Goal: Task Accomplishment & Management: Manage account settings

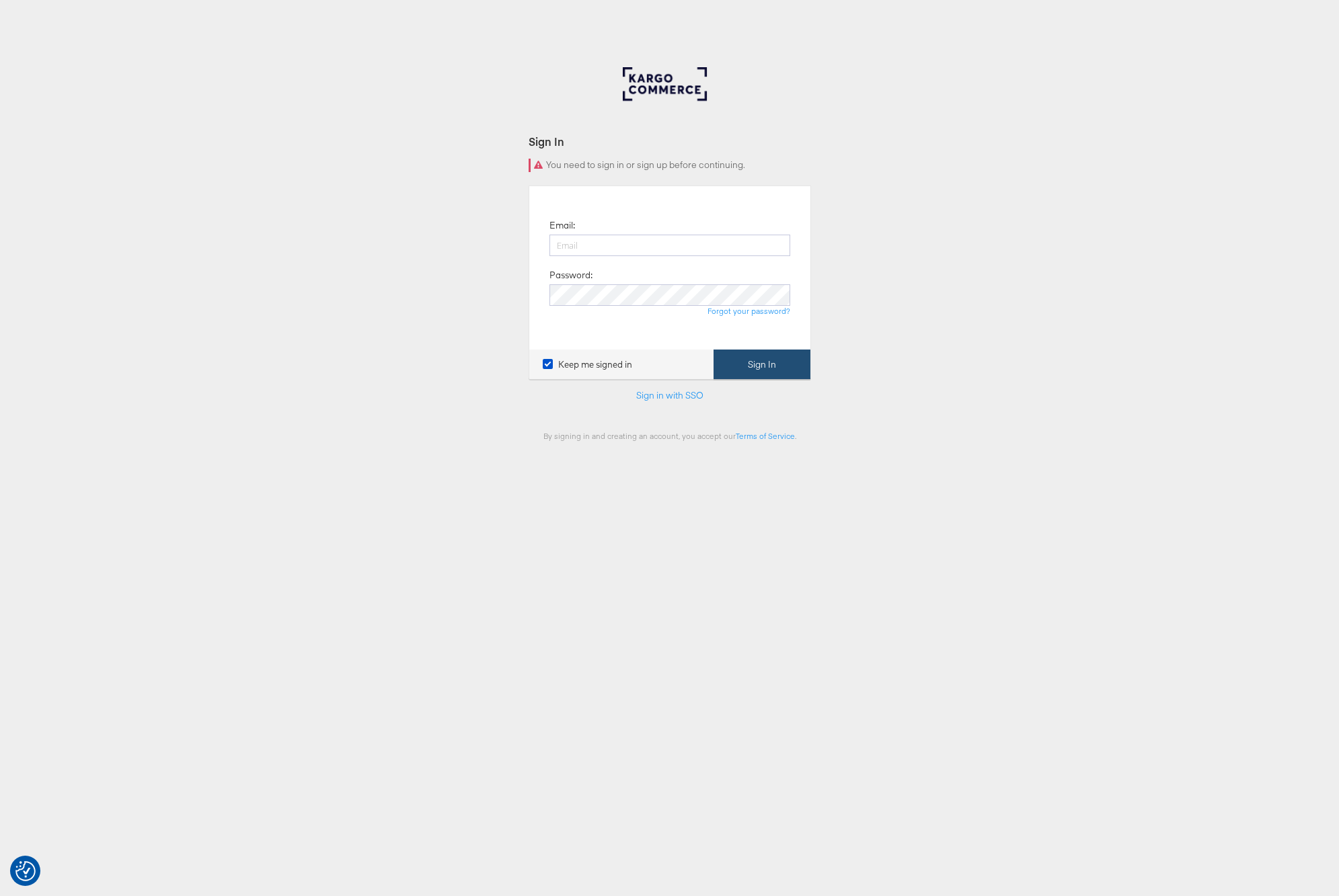
type input "[PERSON_NAME][EMAIL_ADDRESS][PERSON_NAME][DOMAIN_NAME]"
click at [764, 375] on button "Sign In" at bounding box center [762, 365] width 97 height 30
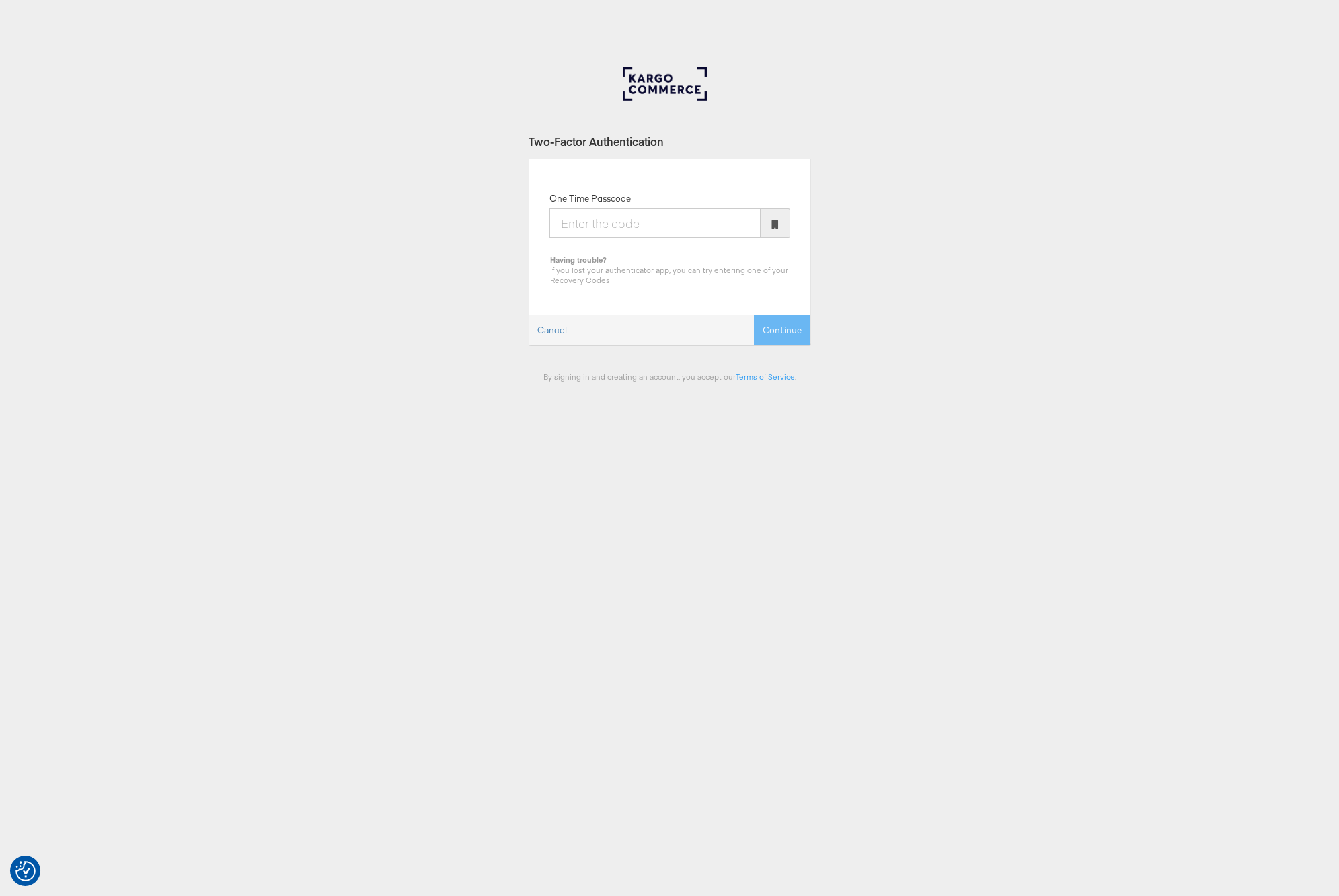
click at [587, 223] on input "One Time Passcode" at bounding box center [655, 223] width 211 height 30
click at [698, 216] on input "One Time Passcode" at bounding box center [655, 223] width 211 height 30
type input "699503"
click at [775, 333] on button "Continue" at bounding box center [782, 330] width 57 height 30
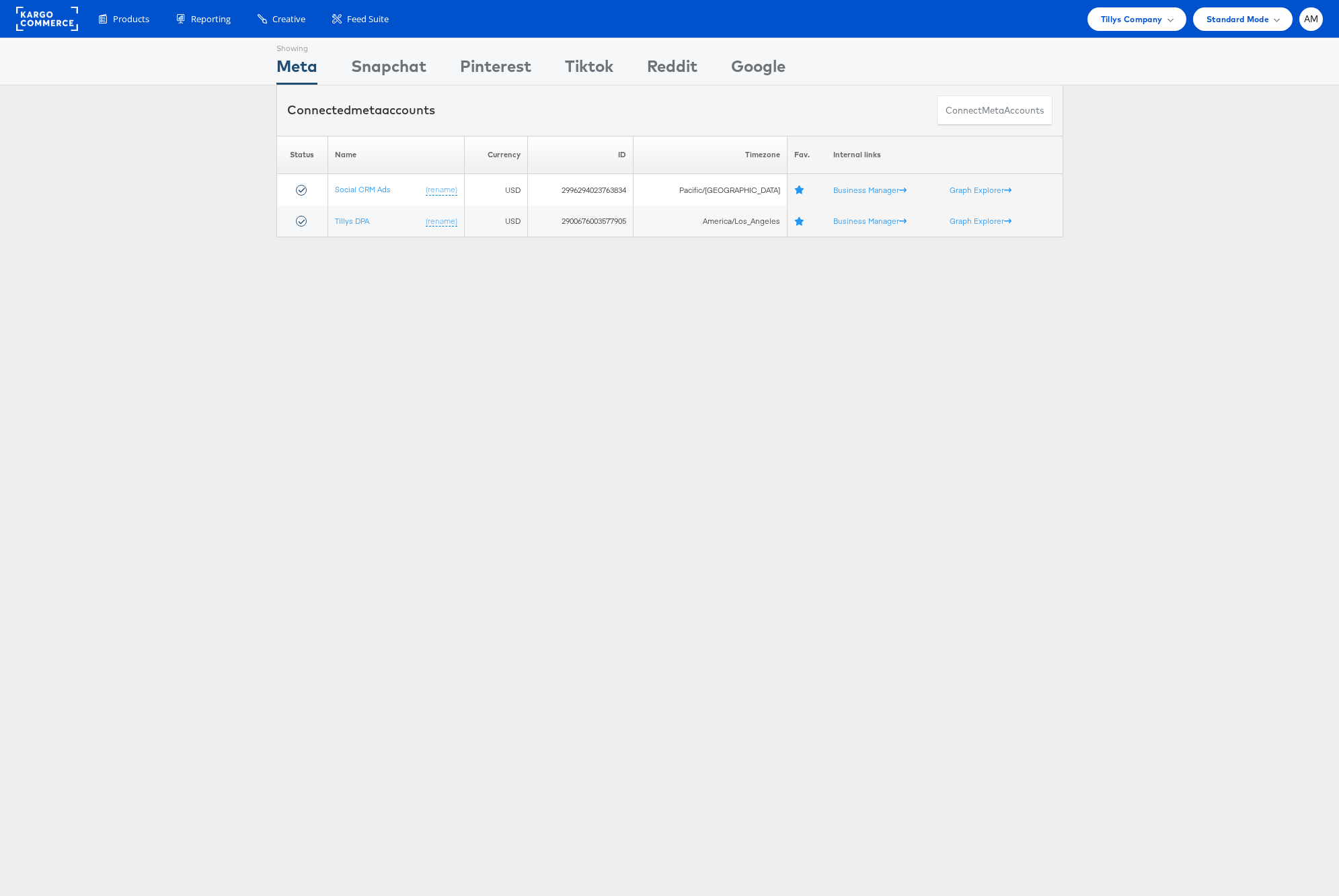
click at [30, 18] on rect at bounding box center [47, 19] width 62 height 24
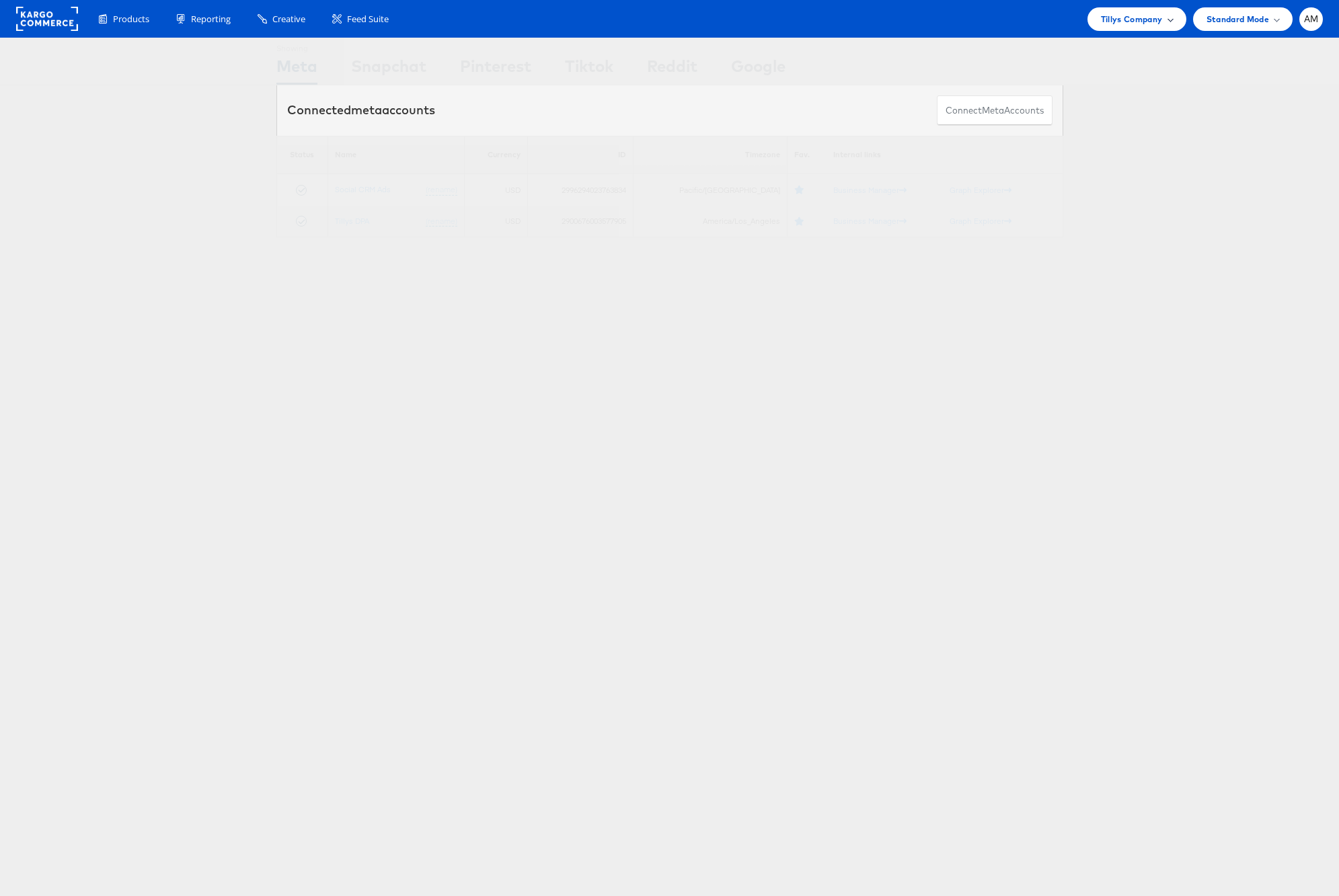
click at [1136, 16] on span "Tillys Company" at bounding box center [1132, 19] width 62 height 14
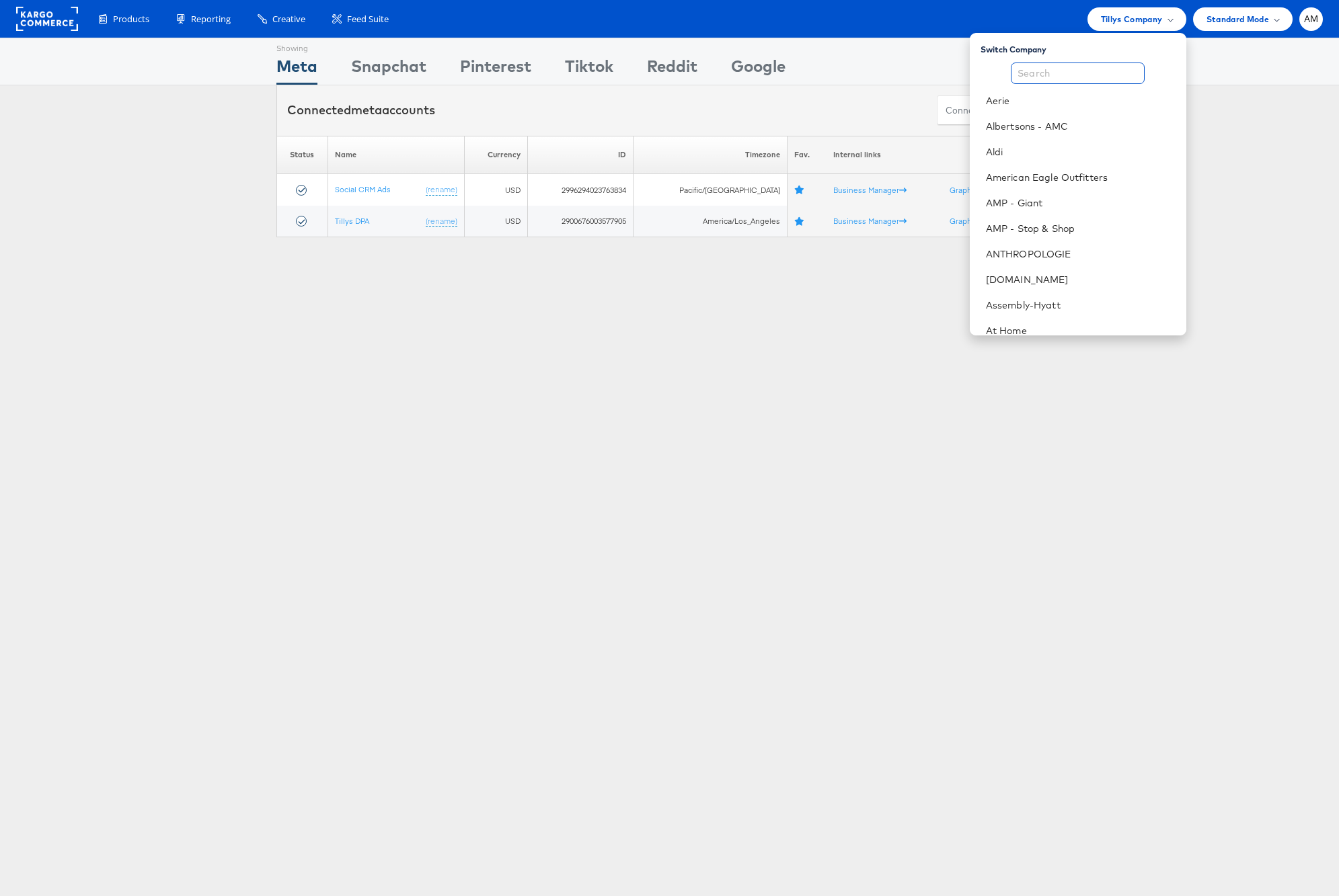
click at [1094, 66] on input "text" at bounding box center [1077, 73] width 133 height 22
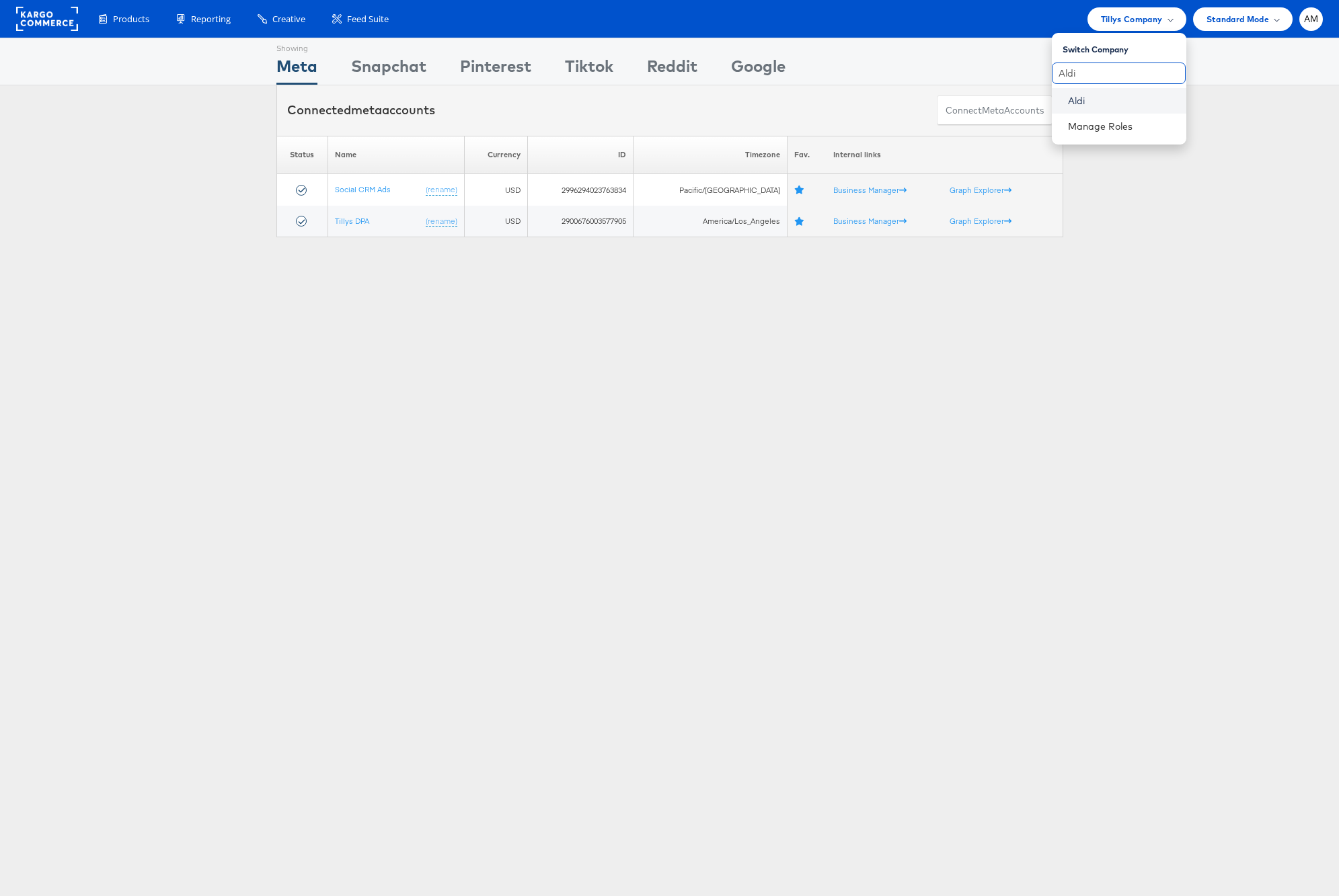
type input "Aldi"
click at [1090, 100] on link "Aldi" at bounding box center [1122, 101] width 108 height 13
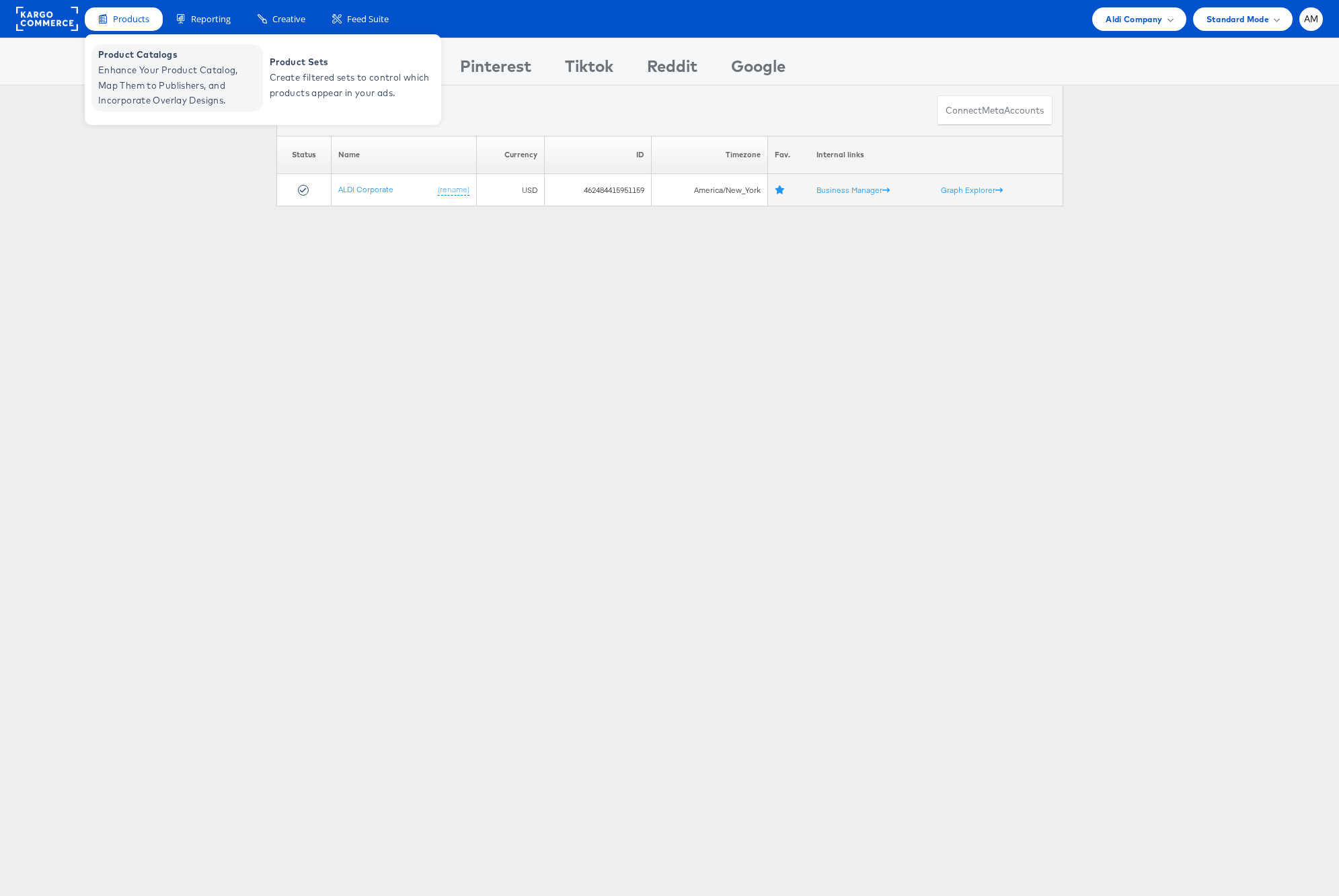
click at [133, 69] on span "Enhance Your Product Catalog, Map Them to Publishers, and Incorporate Overlay D…" at bounding box center [179, 86] width 161 height 46
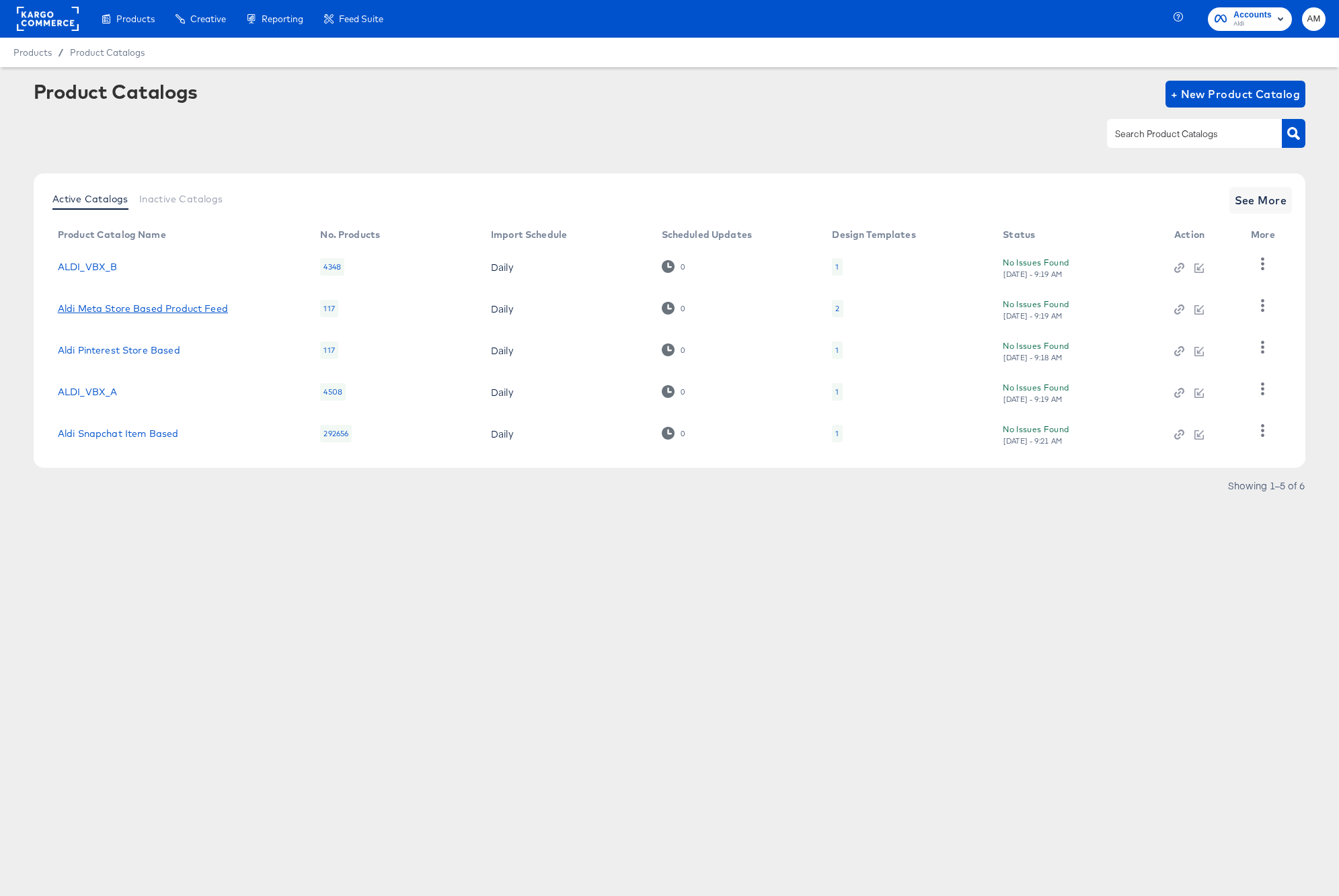
click at [164, 308] on link "Aldi Meta Store Based Product Feed" at bounding box center [143, 309] width 170 height 11
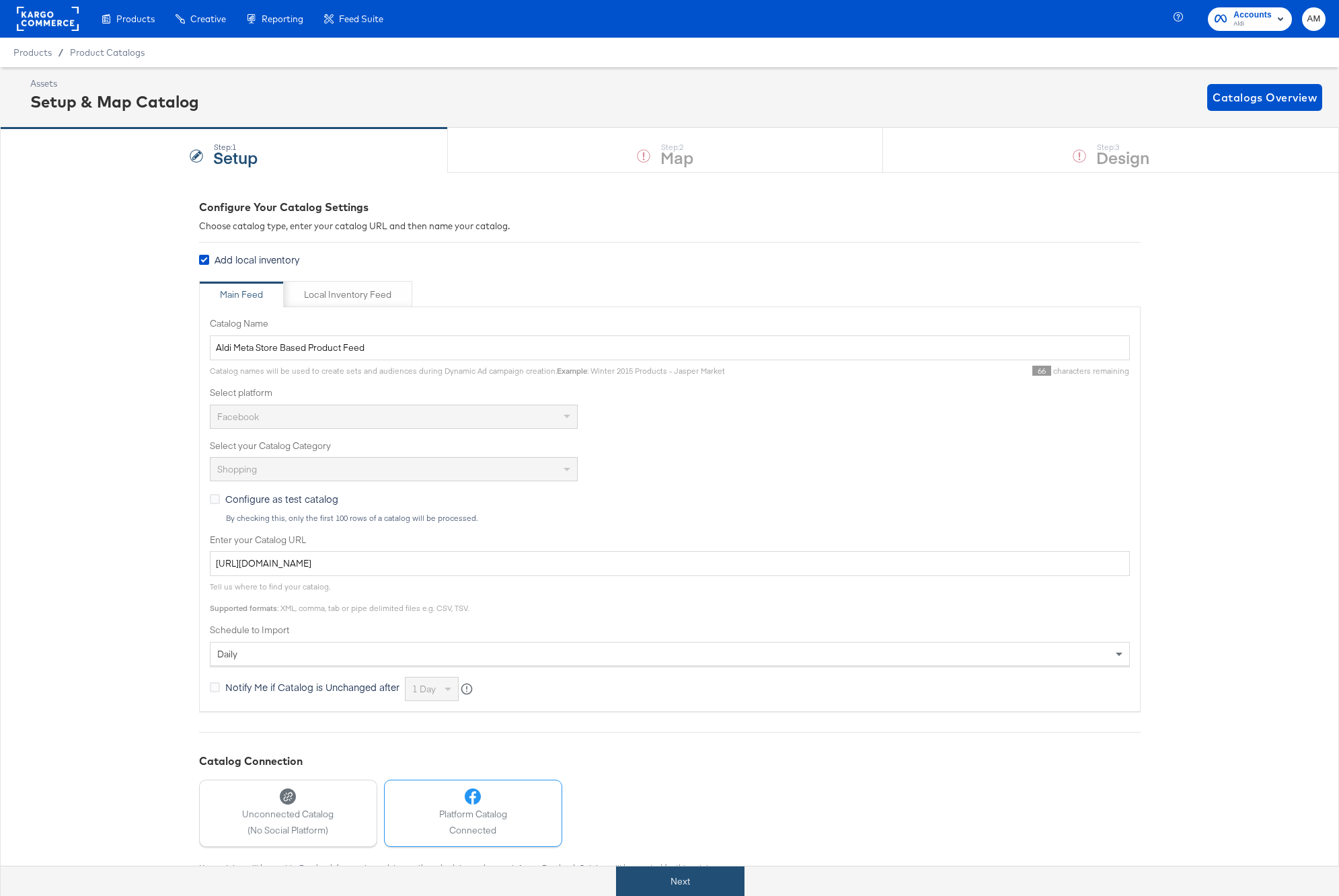
click at [686, 878] on button "Next" at bounding box center [680, 881] width 128 height 30
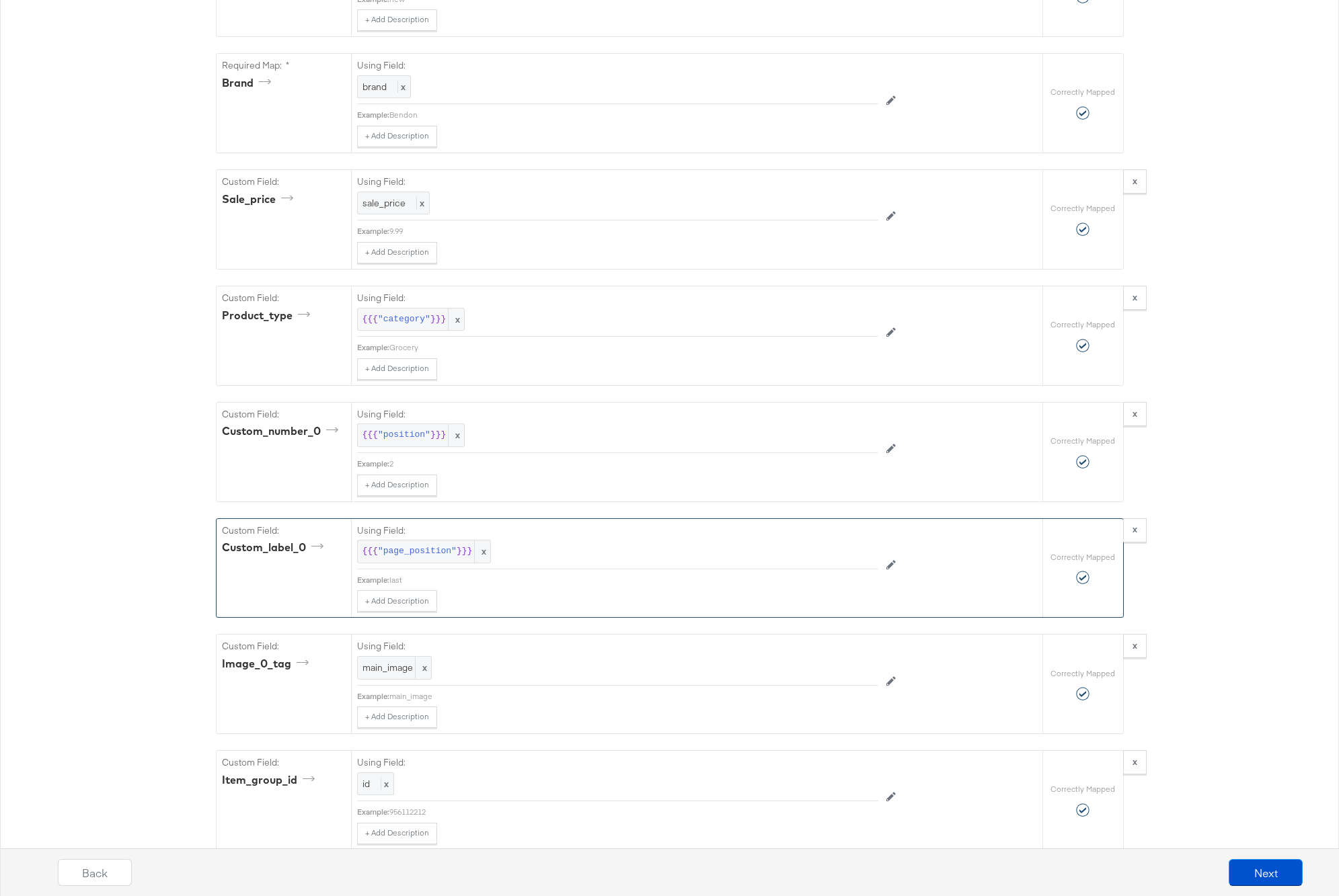
scroll to position [1214, 0]
click at [241, 324] on div "product_type" at bounding box center [268, 316] width 93 height 16
copy div "product_type"
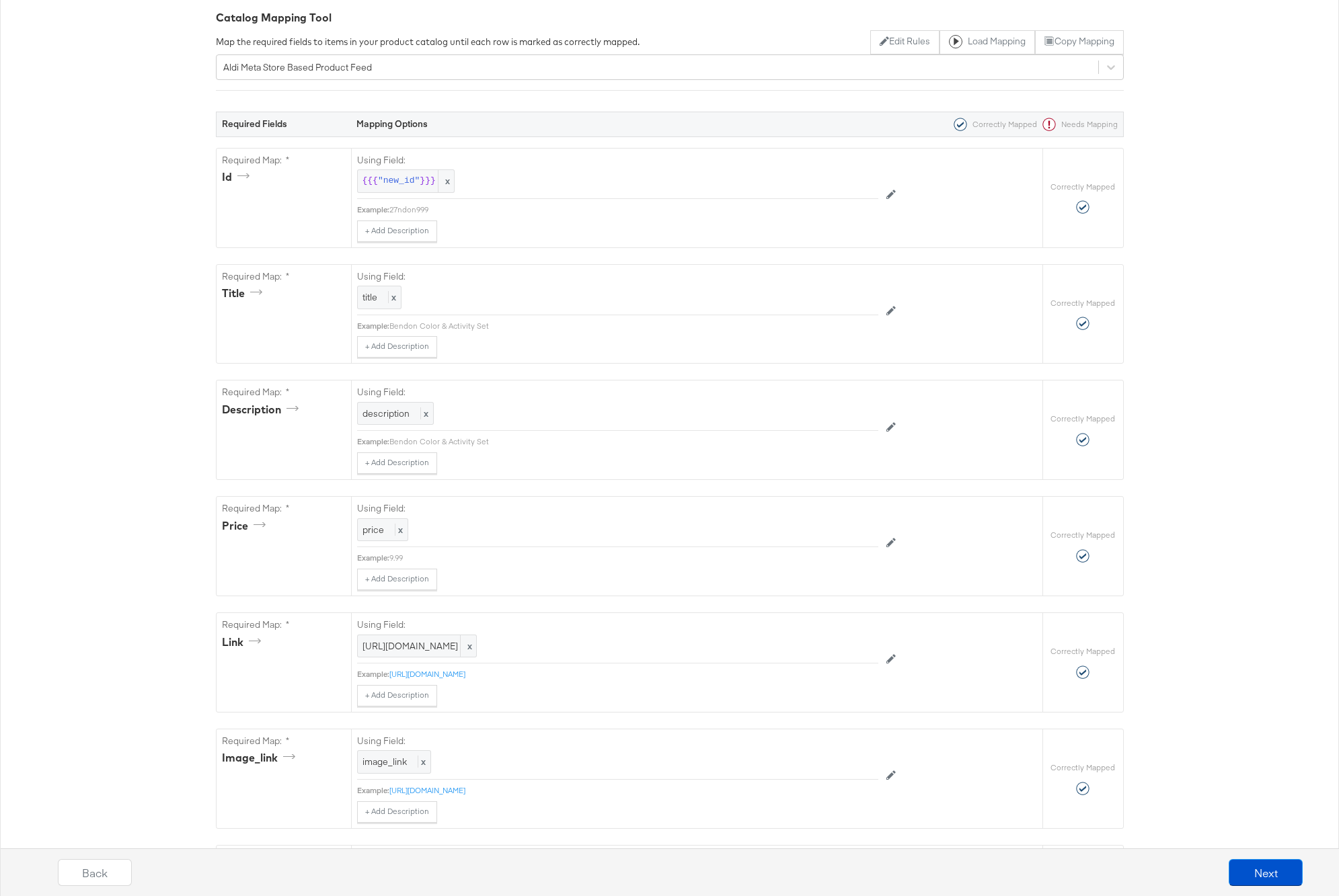
scroll to position [1612, 0]
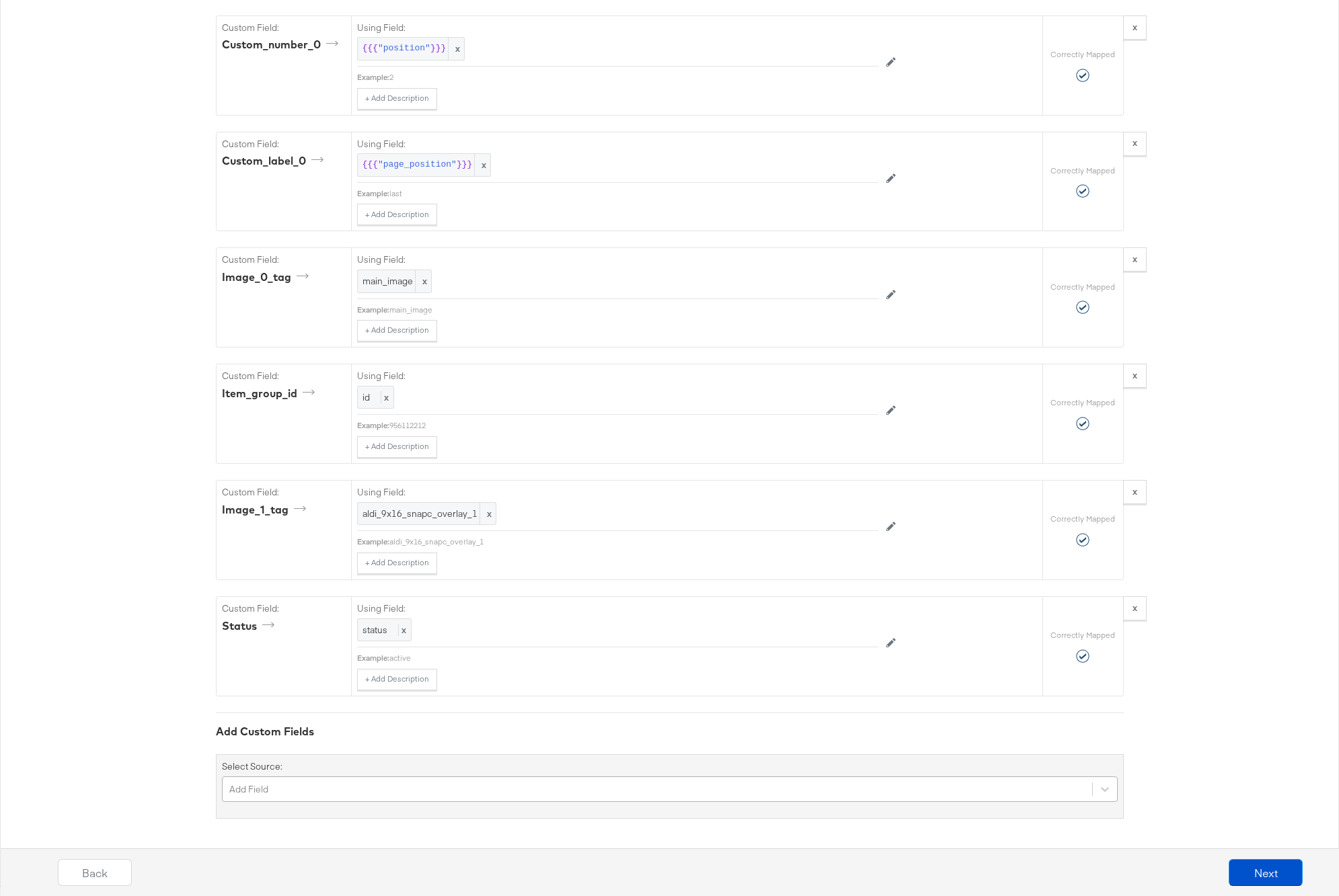
click at [303, 791] on div "Add Field" at bounding box center [670, 789] width 895 height 26
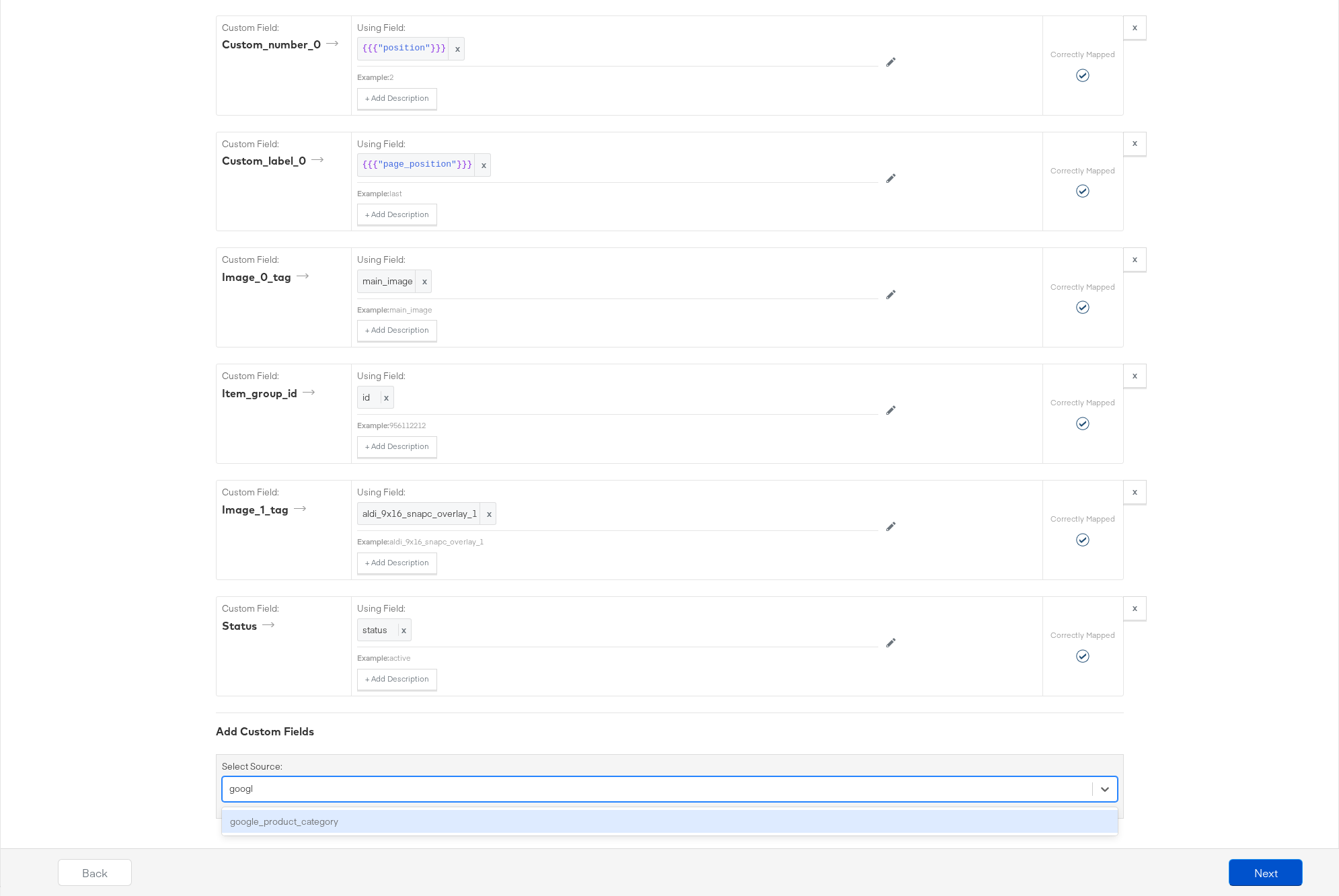
type input "google"
click at [299, 833] on div "google_product_category" at bounding box center [670, 822] width 895 height 24
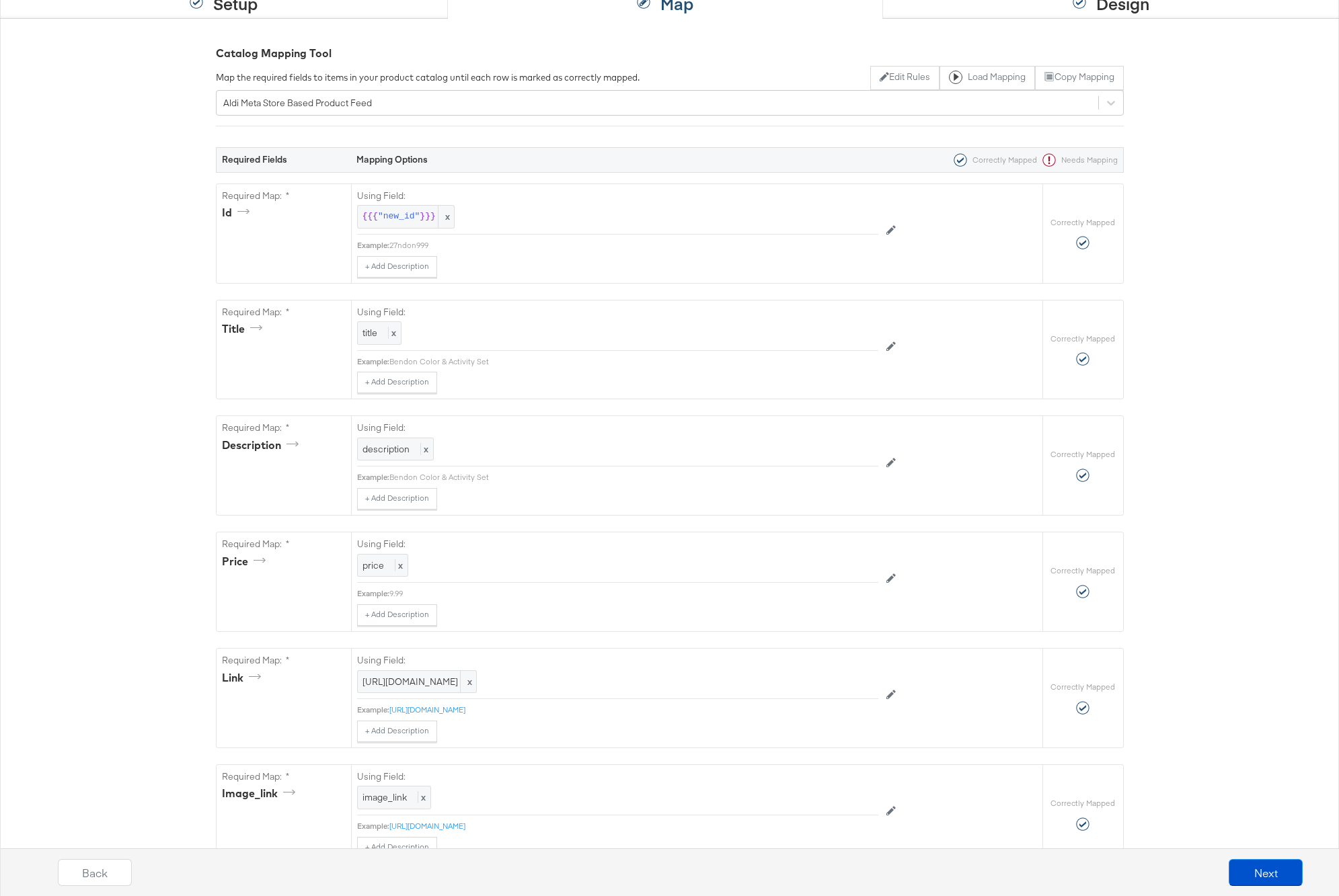
scroll to position [0, 0]
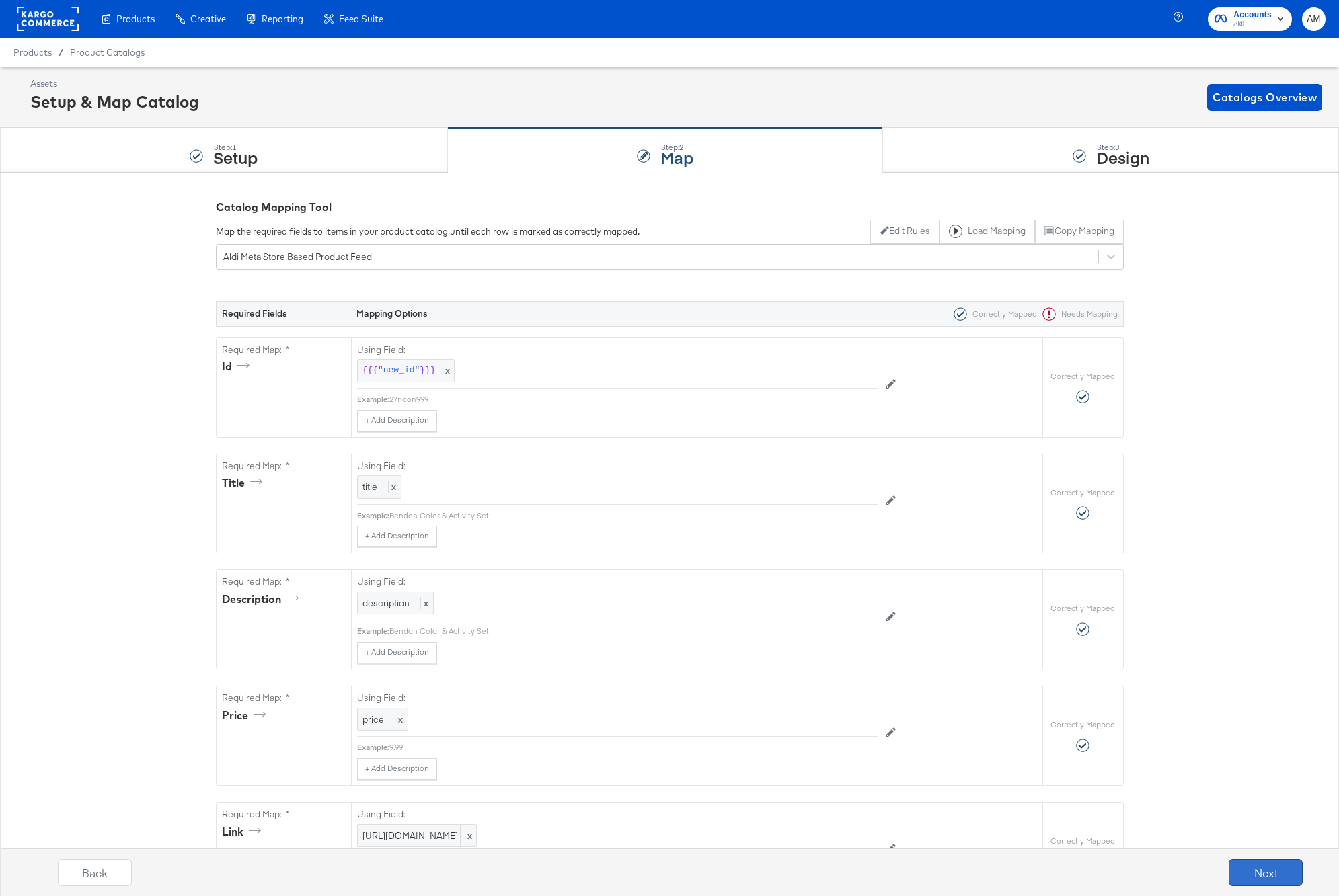
click at [1232, 862] on button "Next" at bounding box center [1266, 873] width 74 height 27
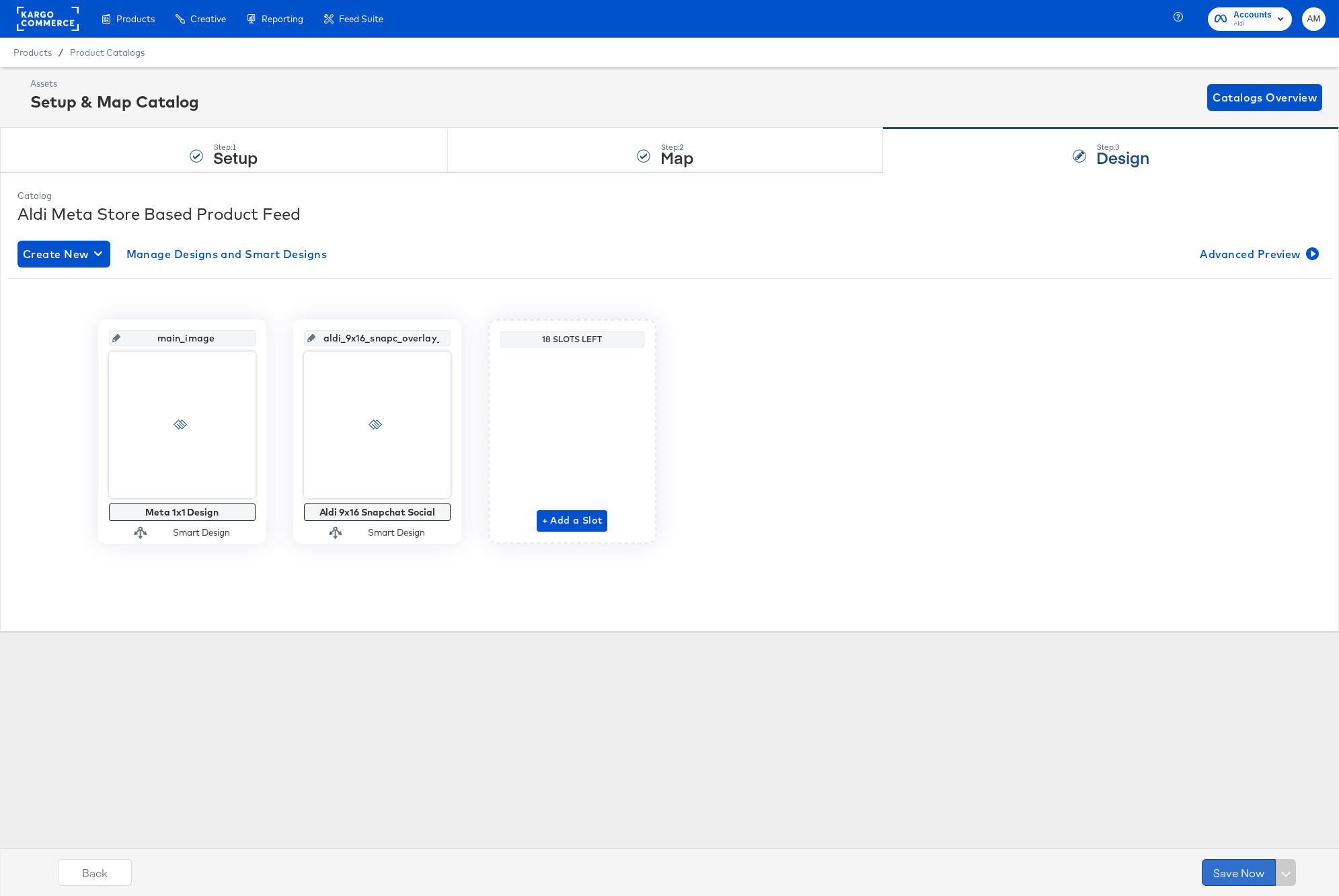
click at [1238, 870] on button "Save Now" at bounding box center [1239, 873] width 74 height 27
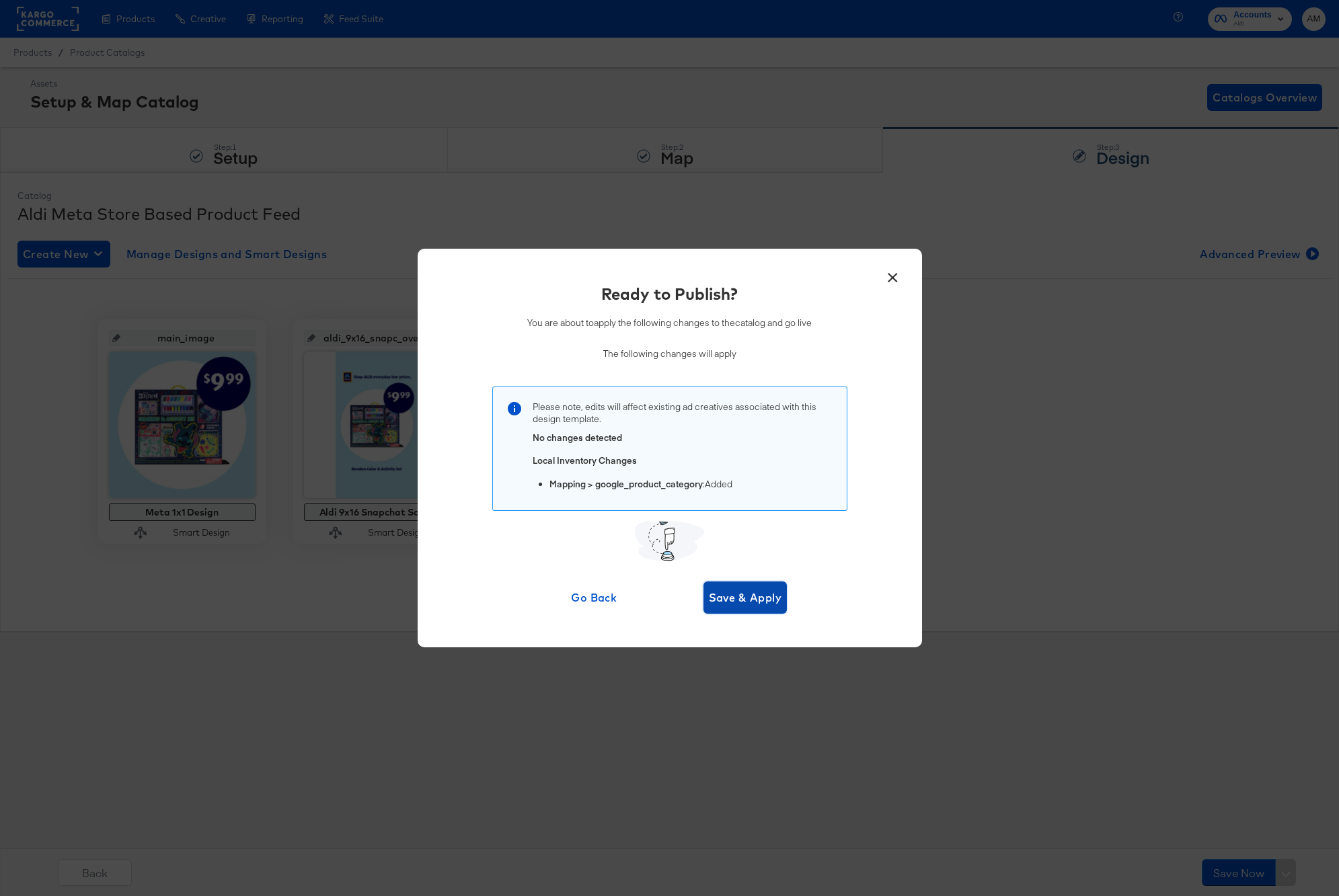
click at [730, 601] on span "Save & Apply" at bounding box center [745, 598] width 73 height 19
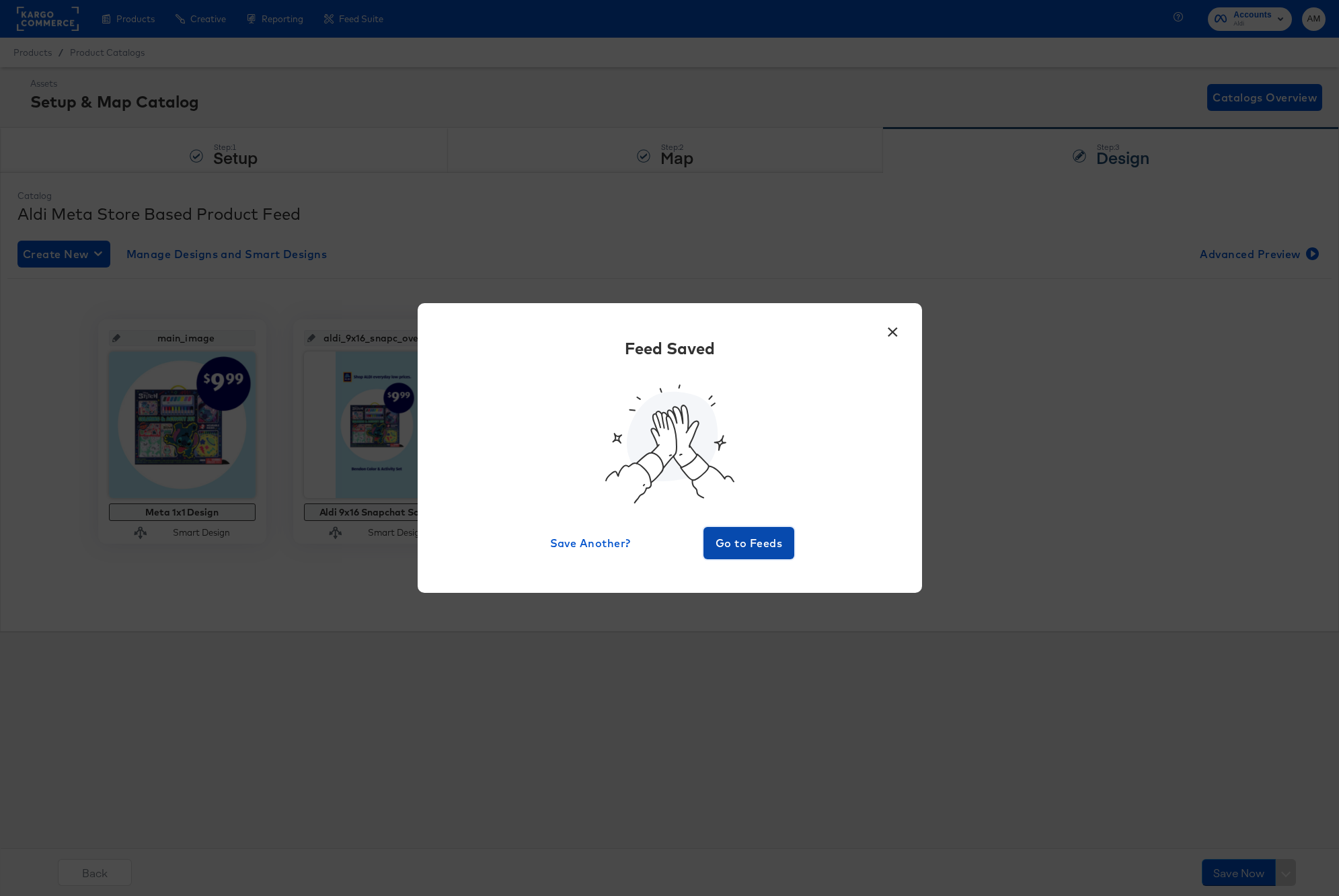
click at [763, 545] on span "Go to Feeds" at bounding box center [749, 543] width 81 height 19
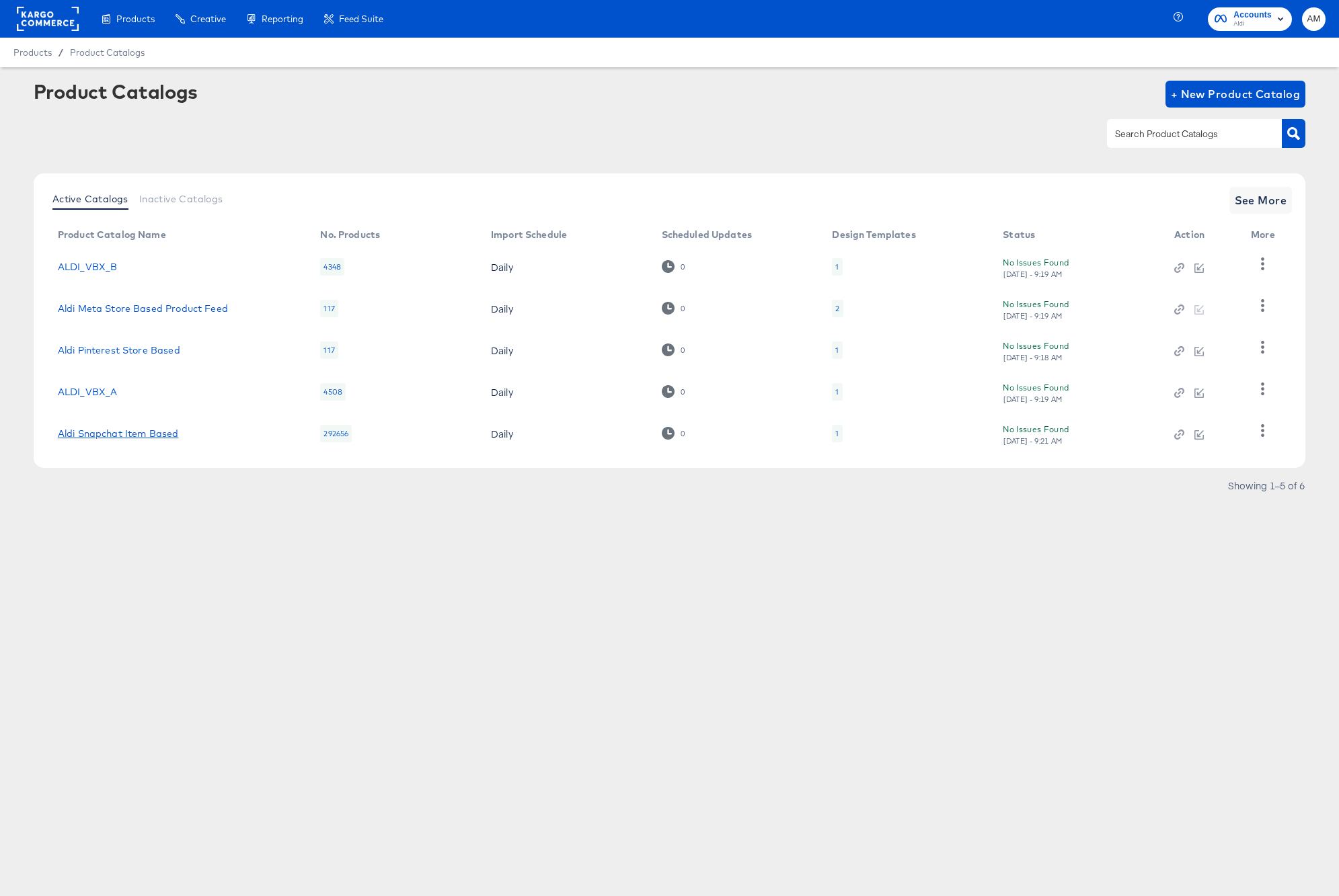
click at [144, 431] on link "Aldi Snapchat Item Based" at bounding box center [119, 434] width 121 height 11
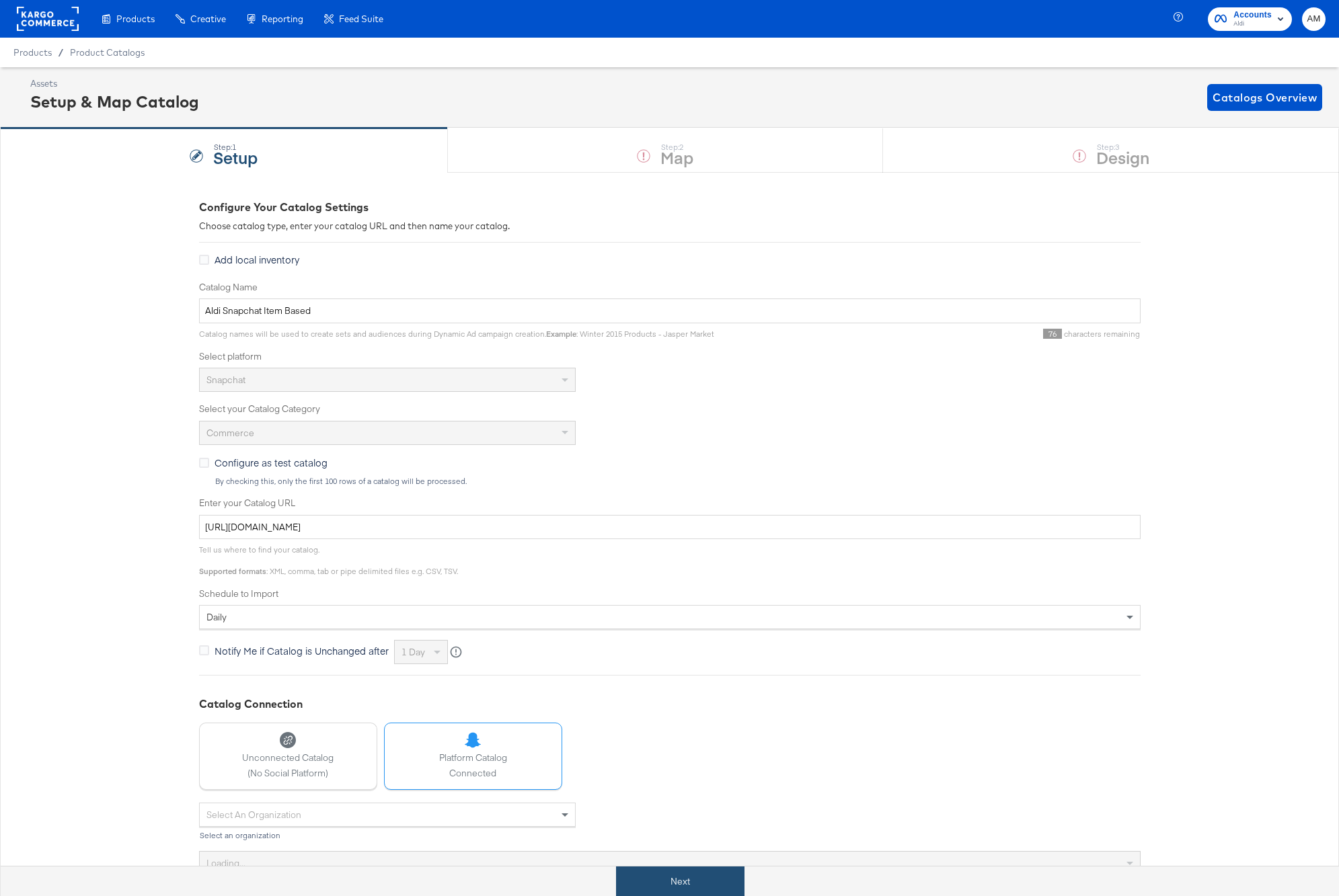
click at [670, 886] on button "Next" at bounding box center [680, 881] width 128 height 30
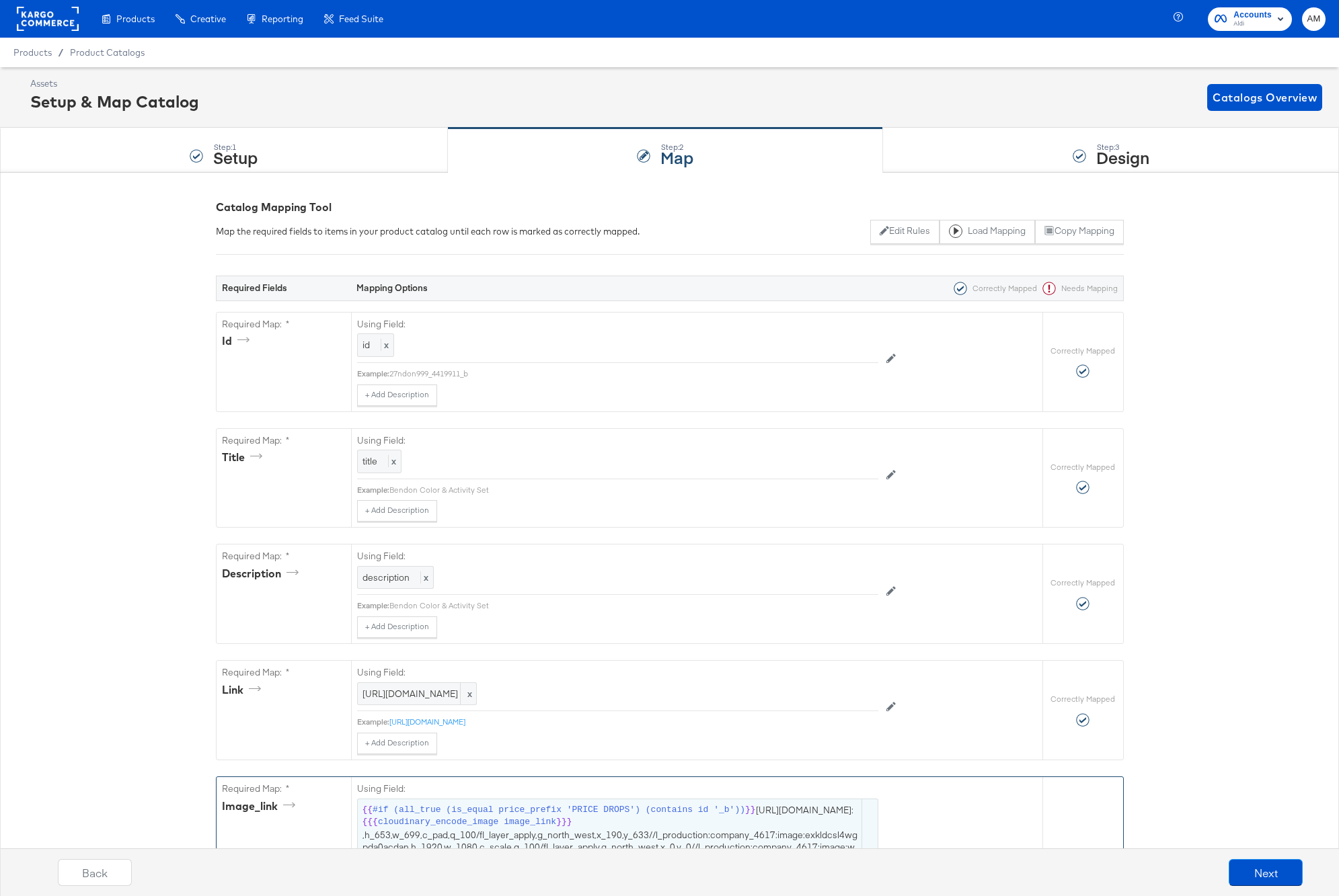
scroll to position [2570, 0]
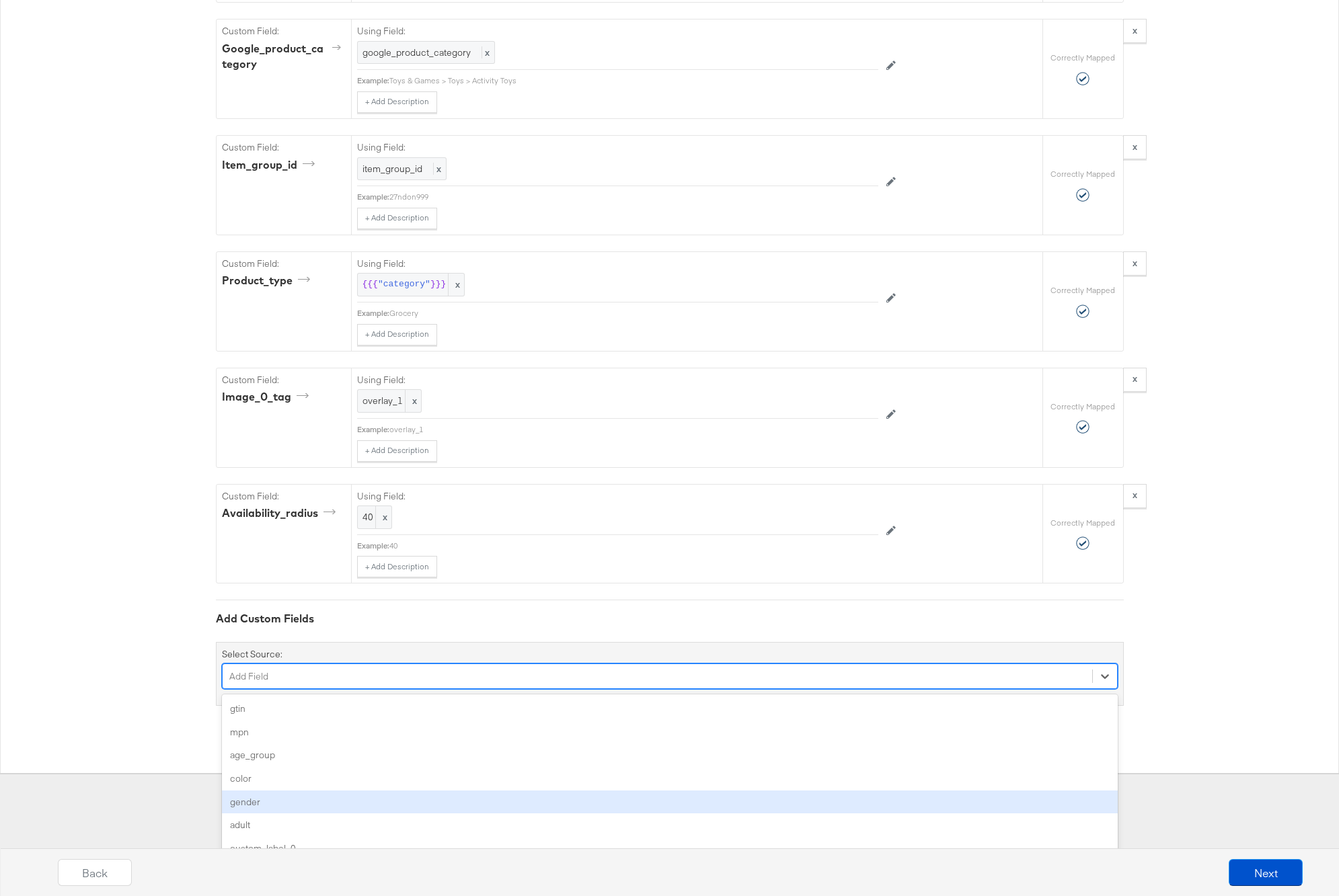
click at [392, 689] on div "option gender focused, 5 of 102. 102 results available. Use Up and Down to choo…" at bounding box center [670, 676] width 895 height 26
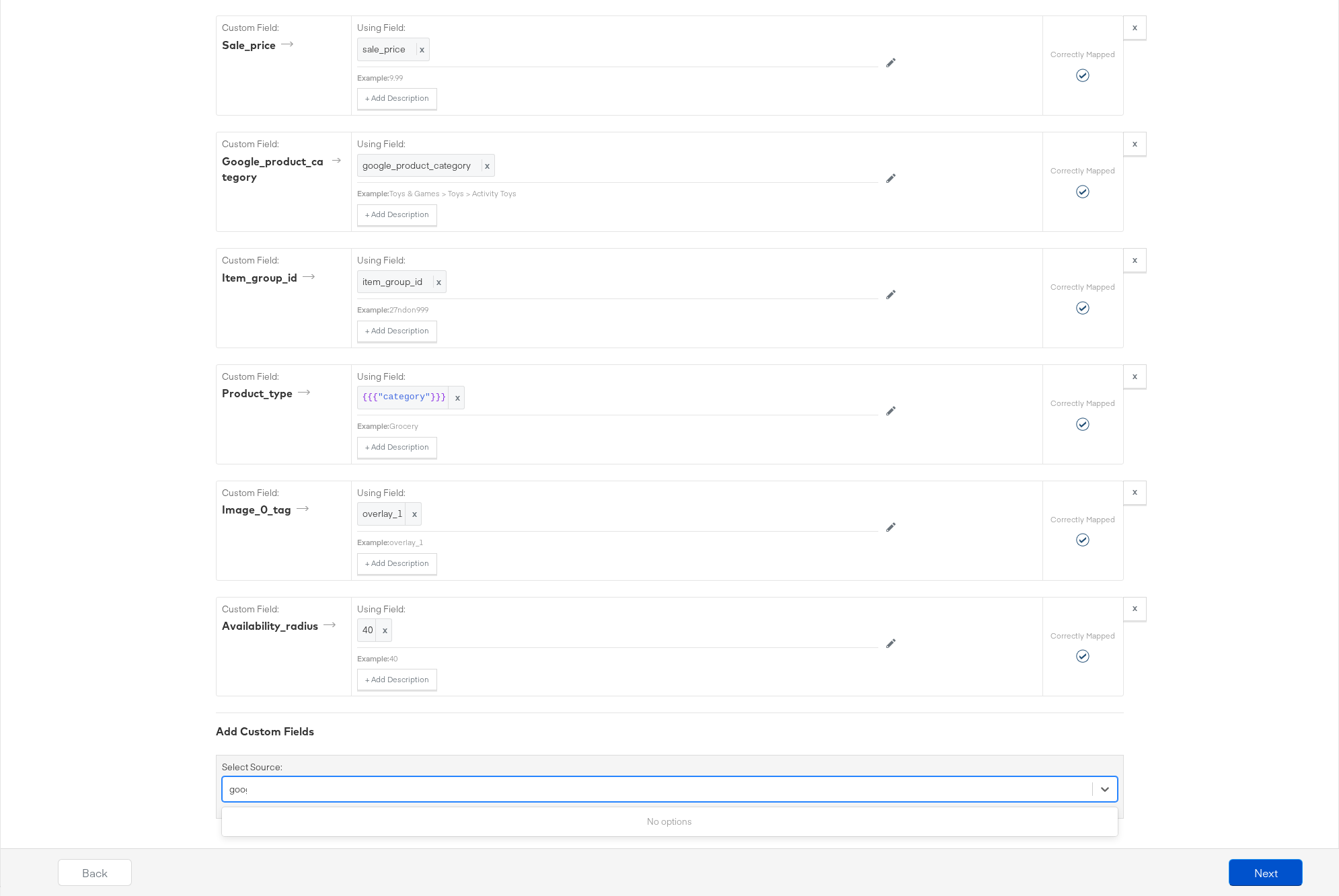
type input "google"
drag, startPoint x: 168, startPoint y: 789, endPoint x: 146, endPoint y: 789, distance: 22.0
click at [269, 792] on div "Select is focused ,type to refine list, press Down to open the menu, Add Field" at bounding box center [670, 789] width 895 height 26
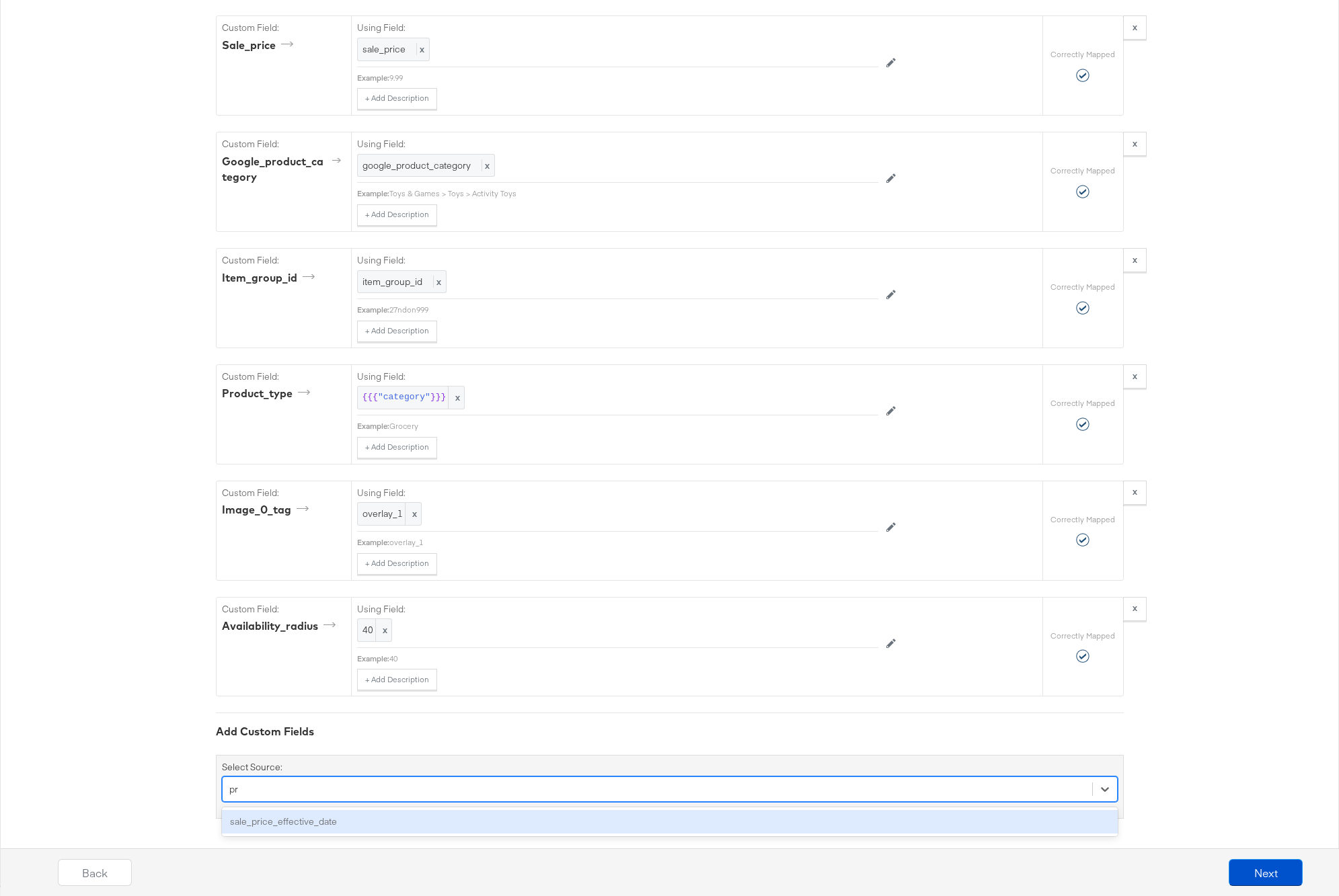
type input "p"
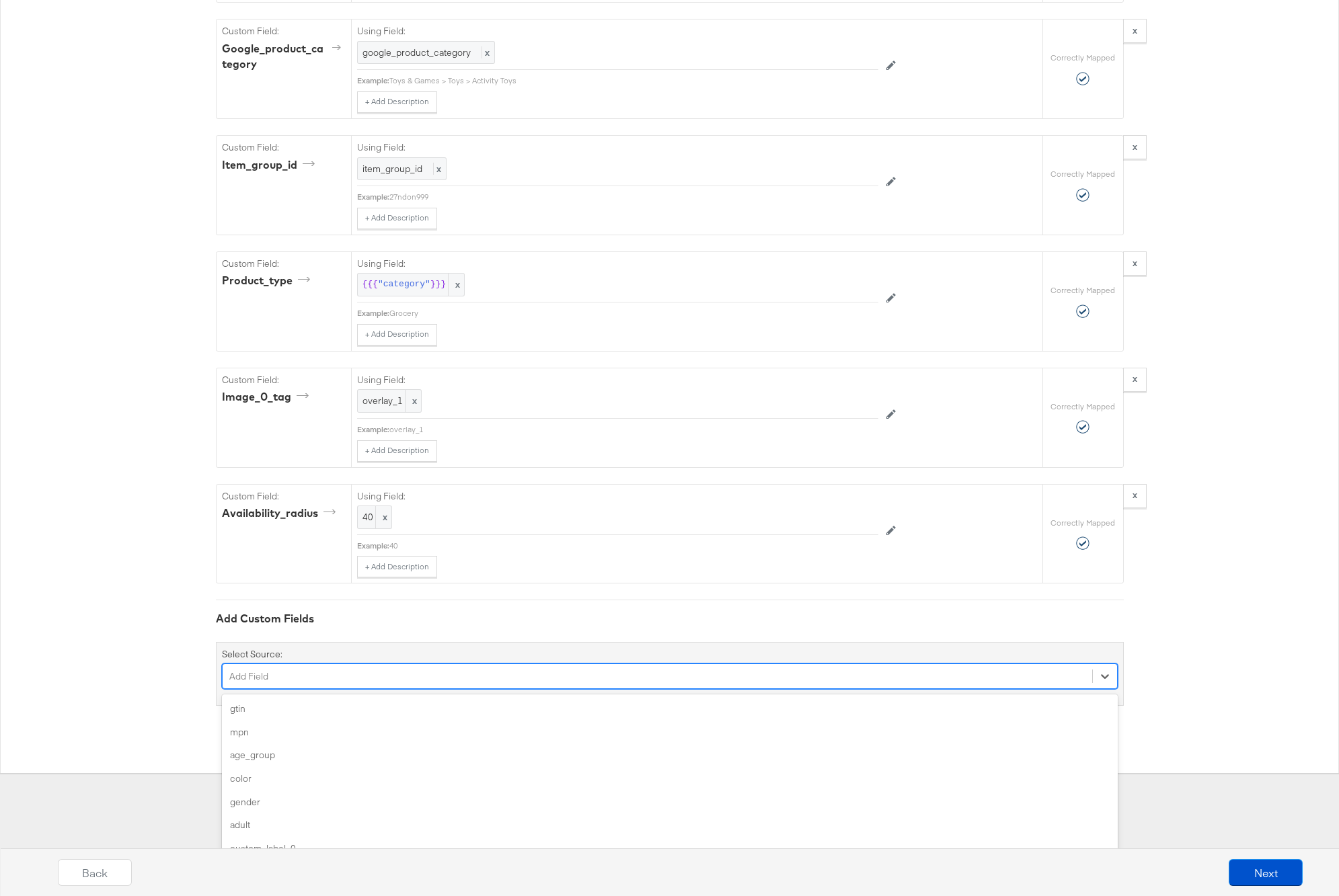
scroll to position [2683, 0]
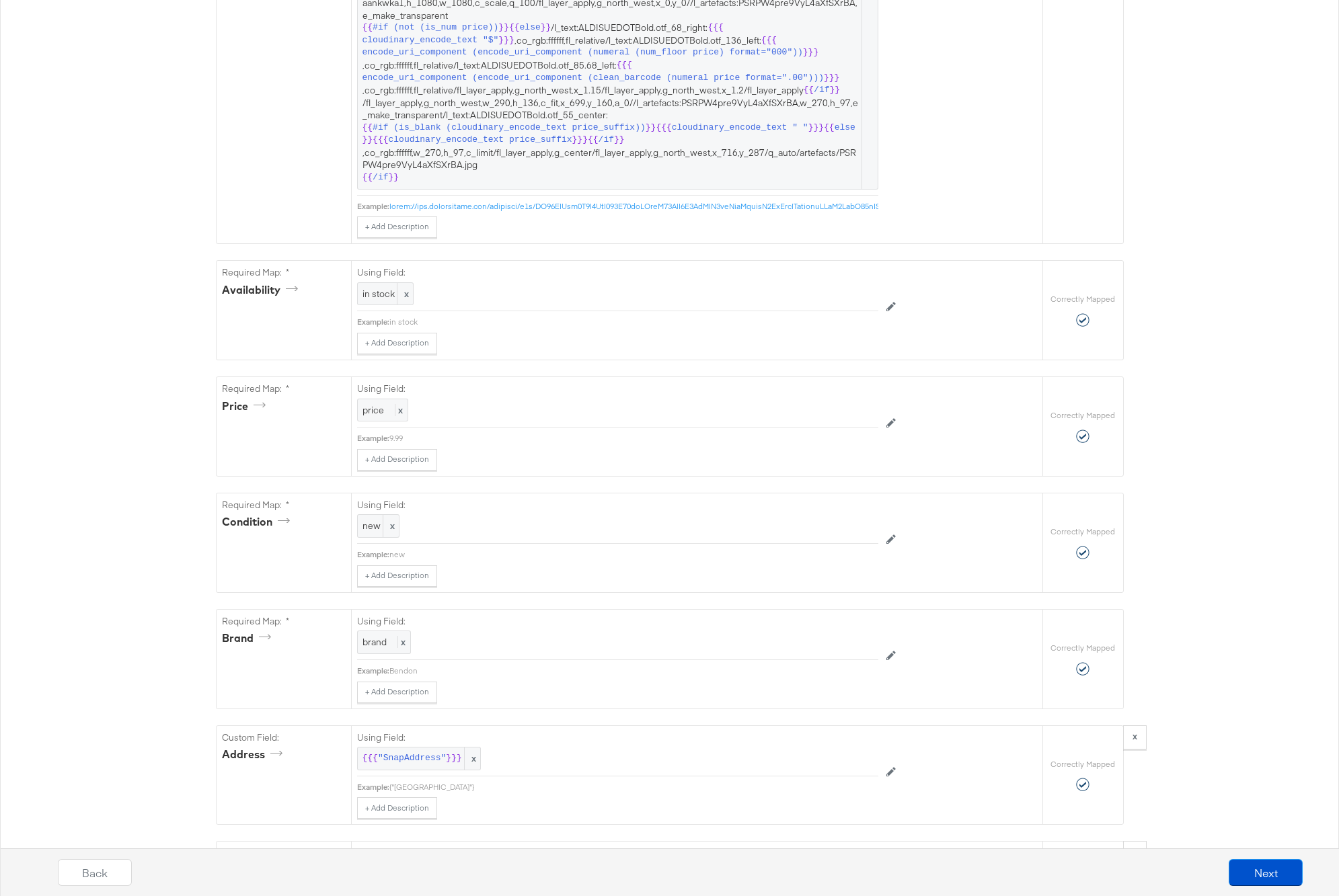
scroll to position [0, 0]
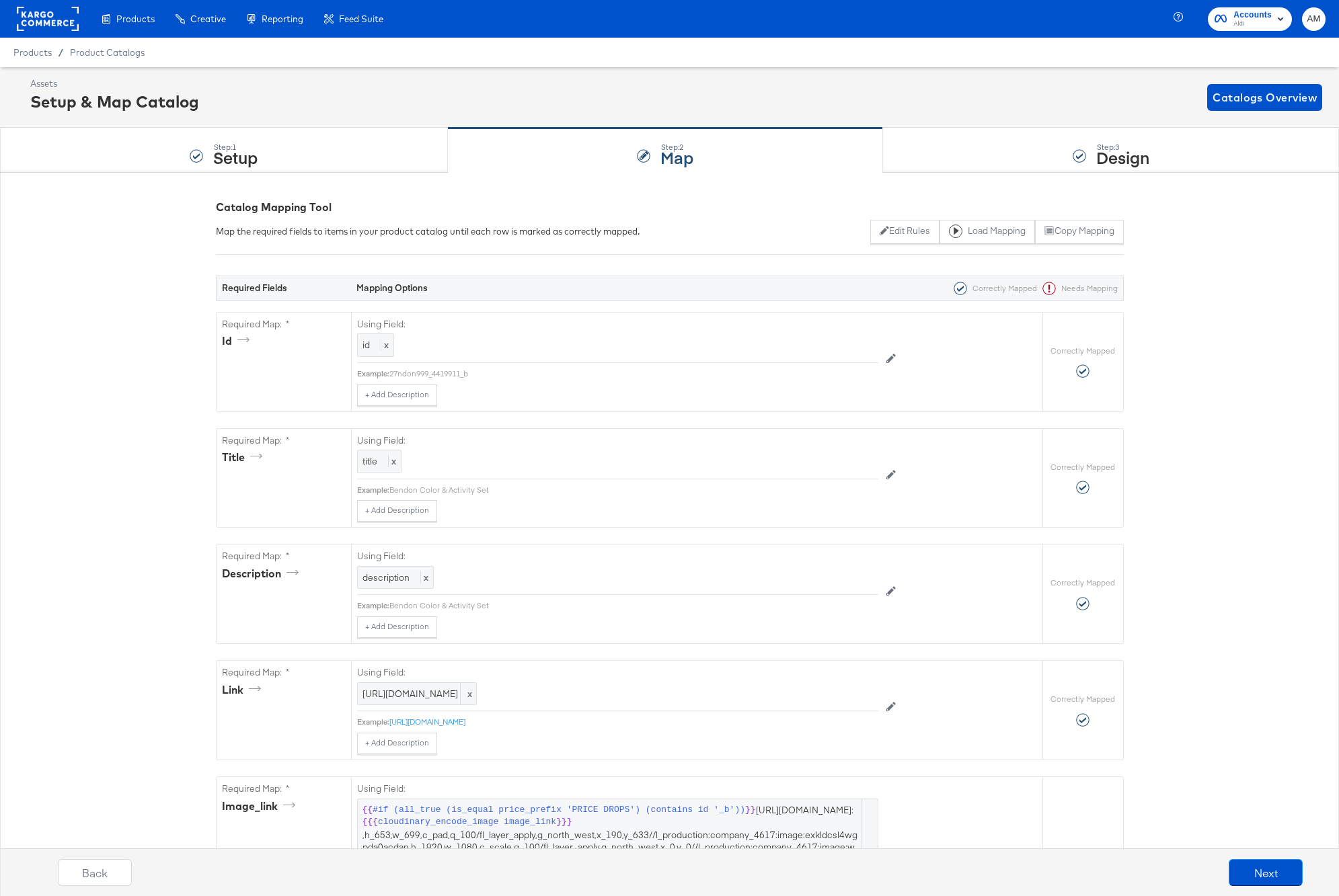
click at [38, 20] on rect at bounding box center [48, 19] width 62 height 24
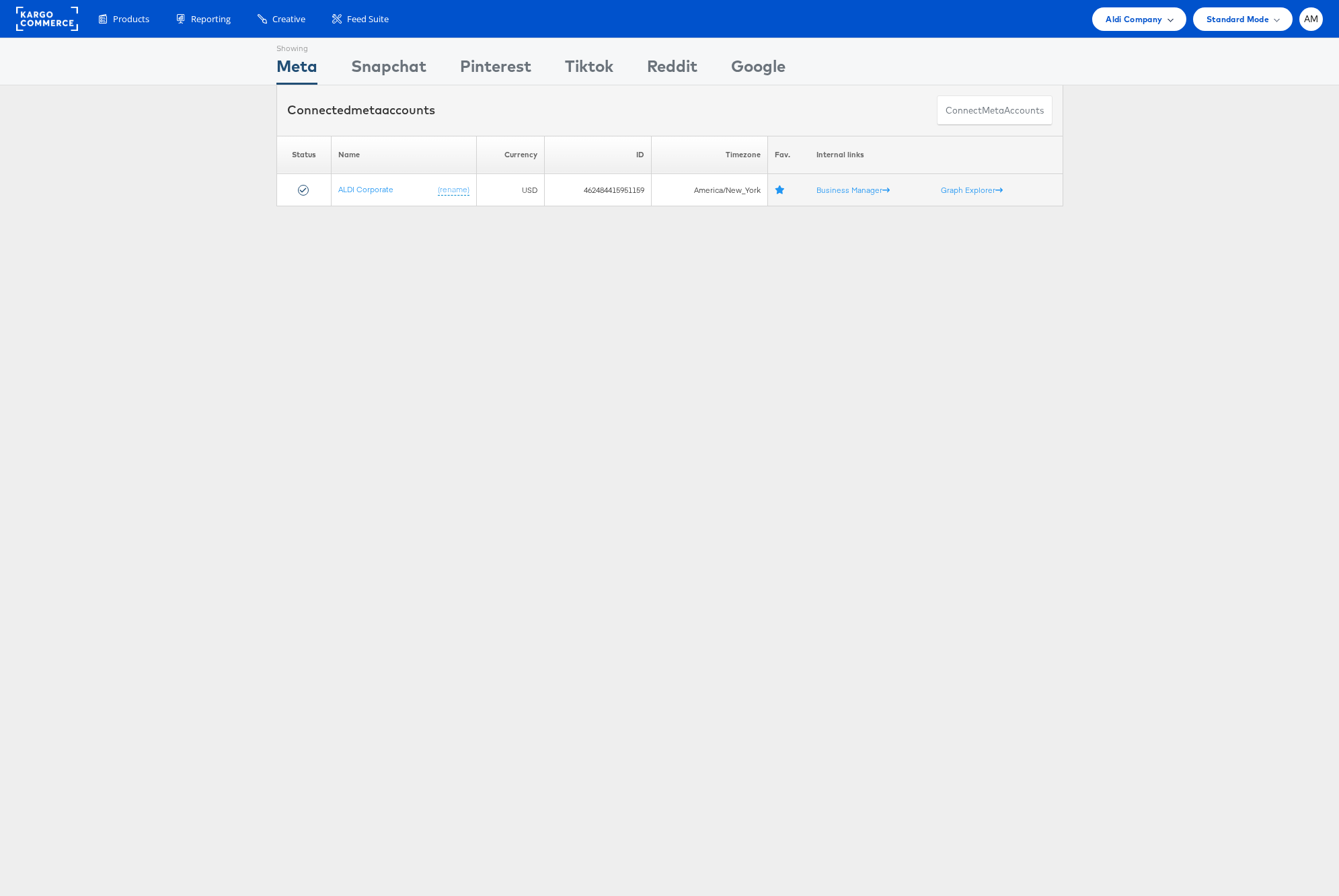
click at [1120, 20] on span "Aldi Company" at bounding box center [1134, 19] width 57 height 14
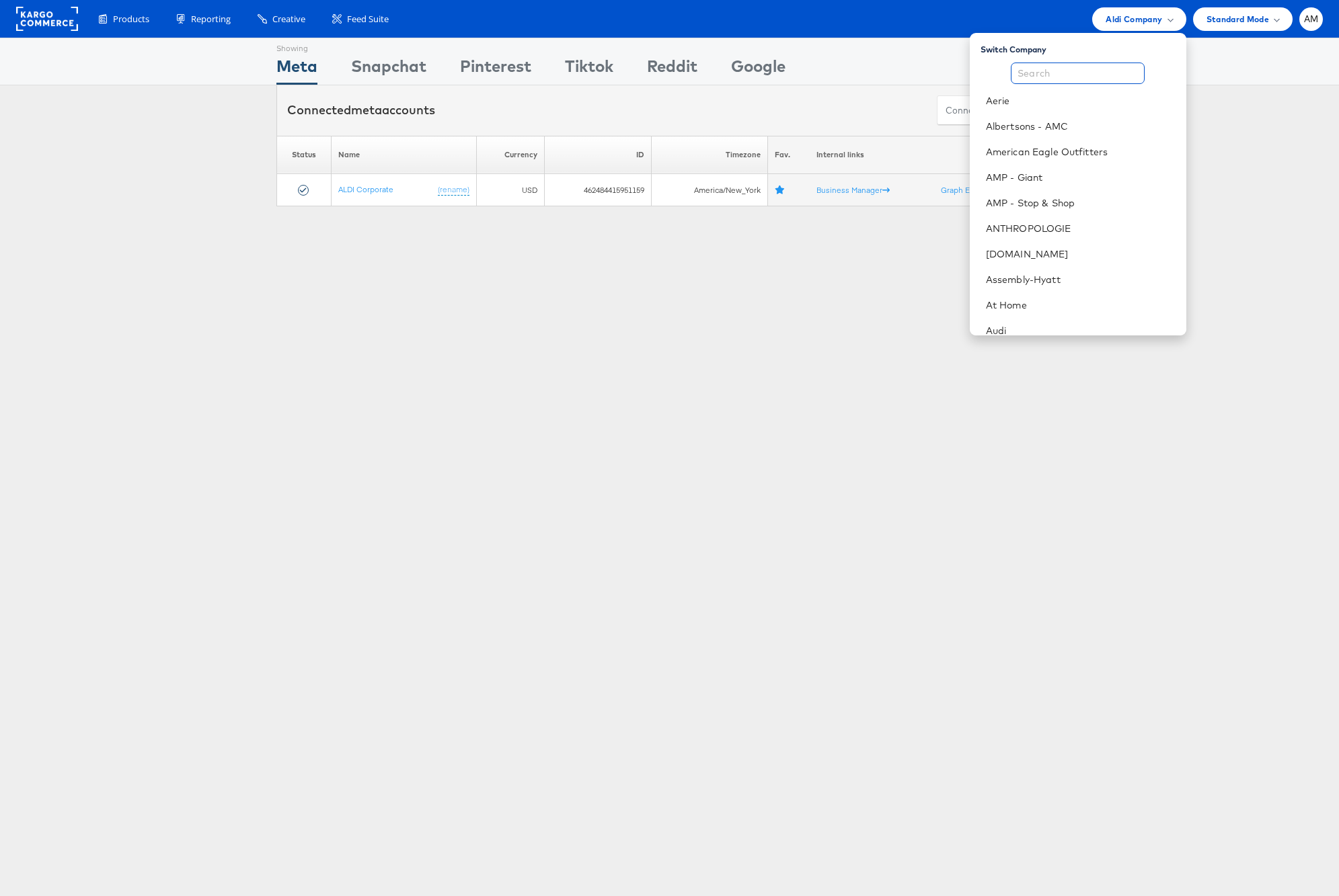
click at [1073, 72] on input "text" at bounding box center [1077, 73] width 133 height 22
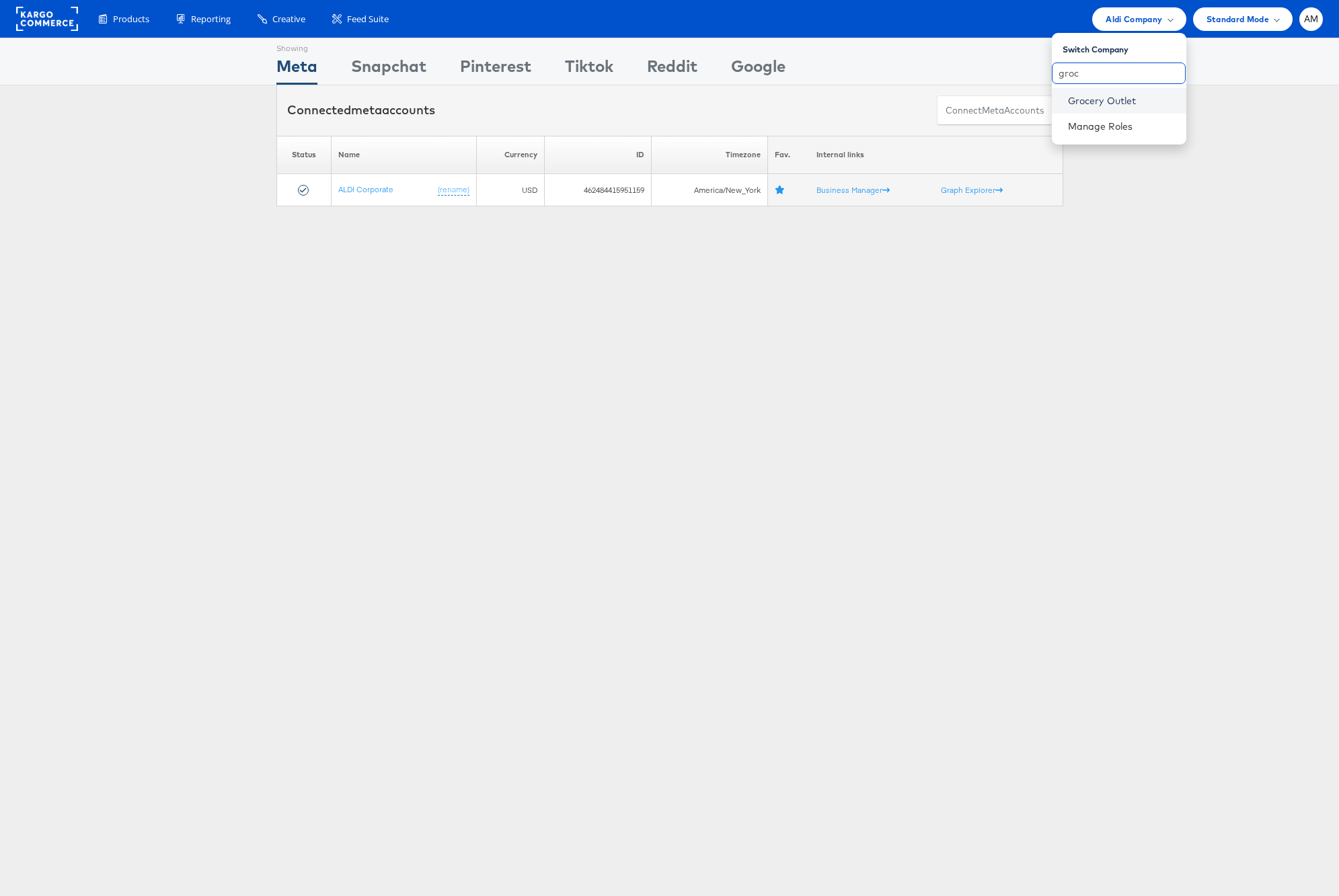
type input "groc"
click at [1105, 104] on link "Grocery Outlet" at bounding box center [1122, 101] width 108 height 13
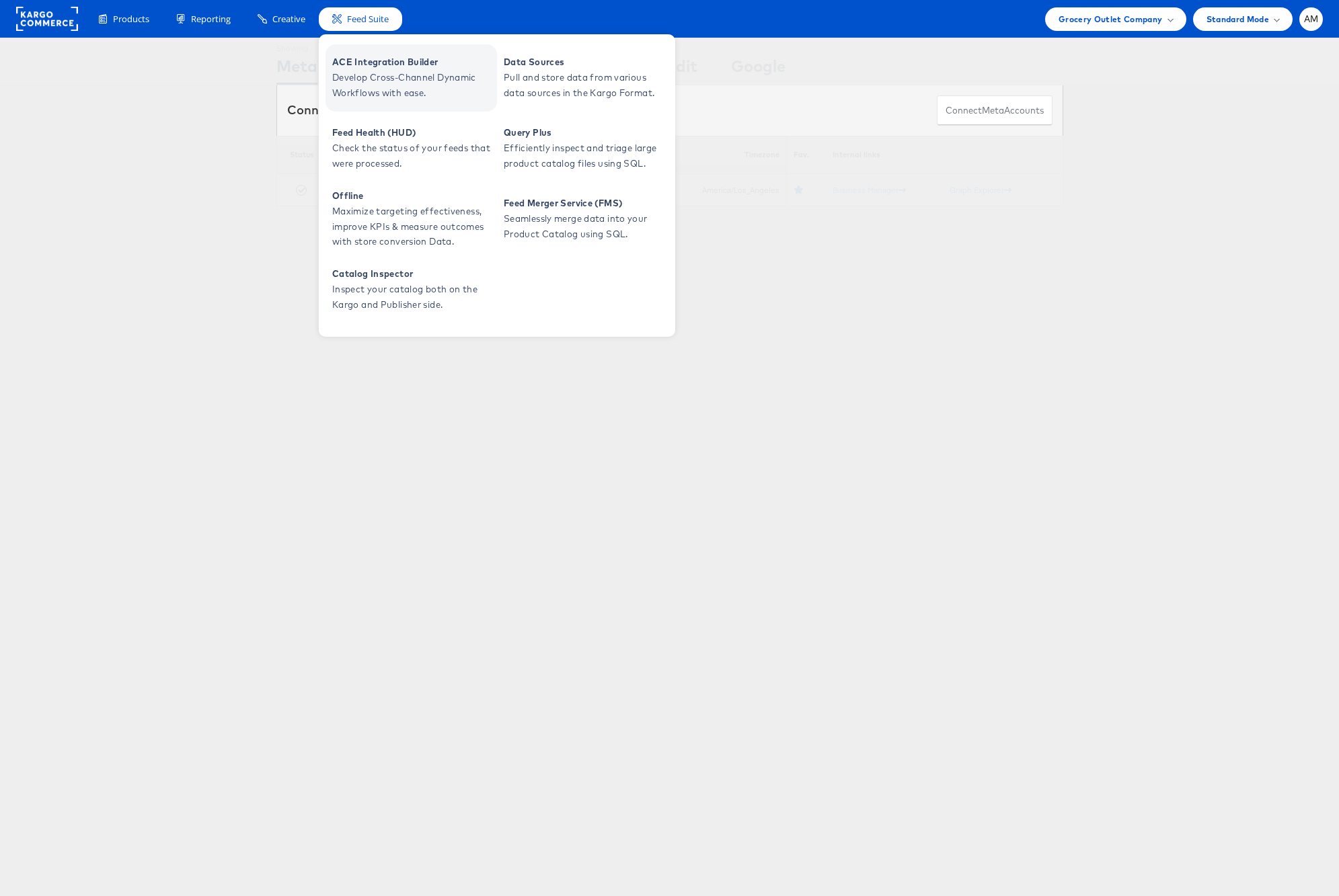
click at [380, 70] on span "Develop Cross-Channel Dynamic Workflows with ease." at bounding box center [413, 86] width 161 height 31
